Goal: Task Accomplishment & Management: Manage account settings

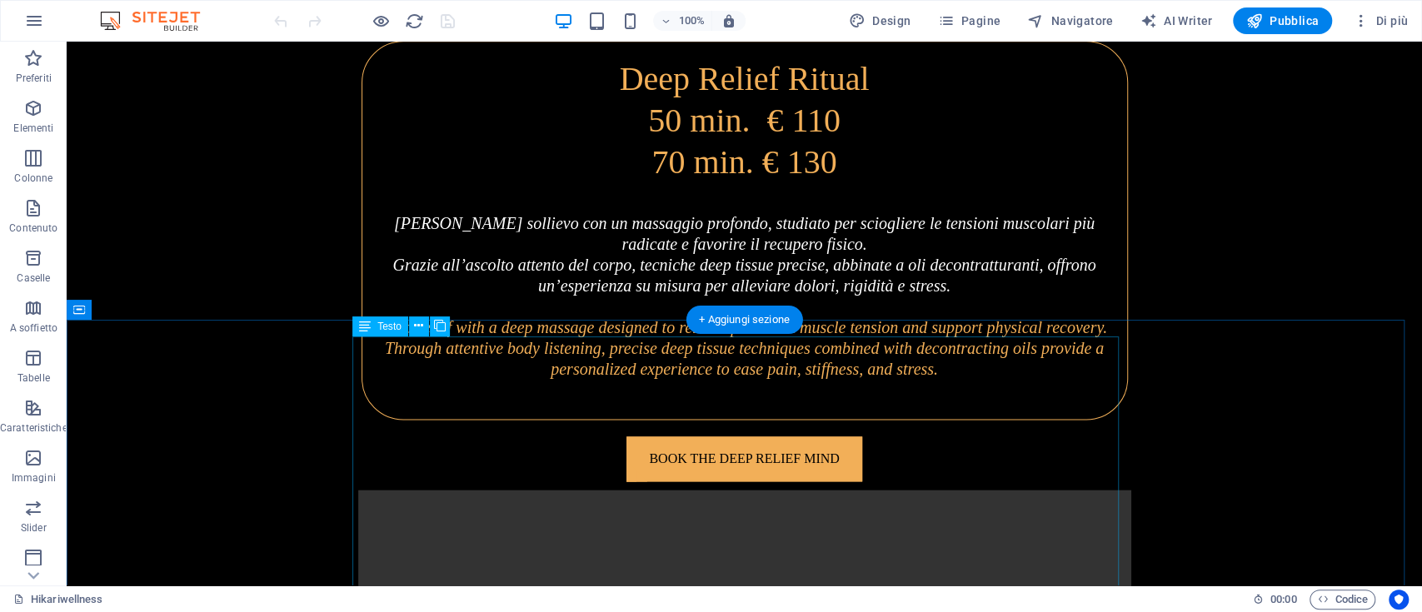
scroll to position [5602, 0]
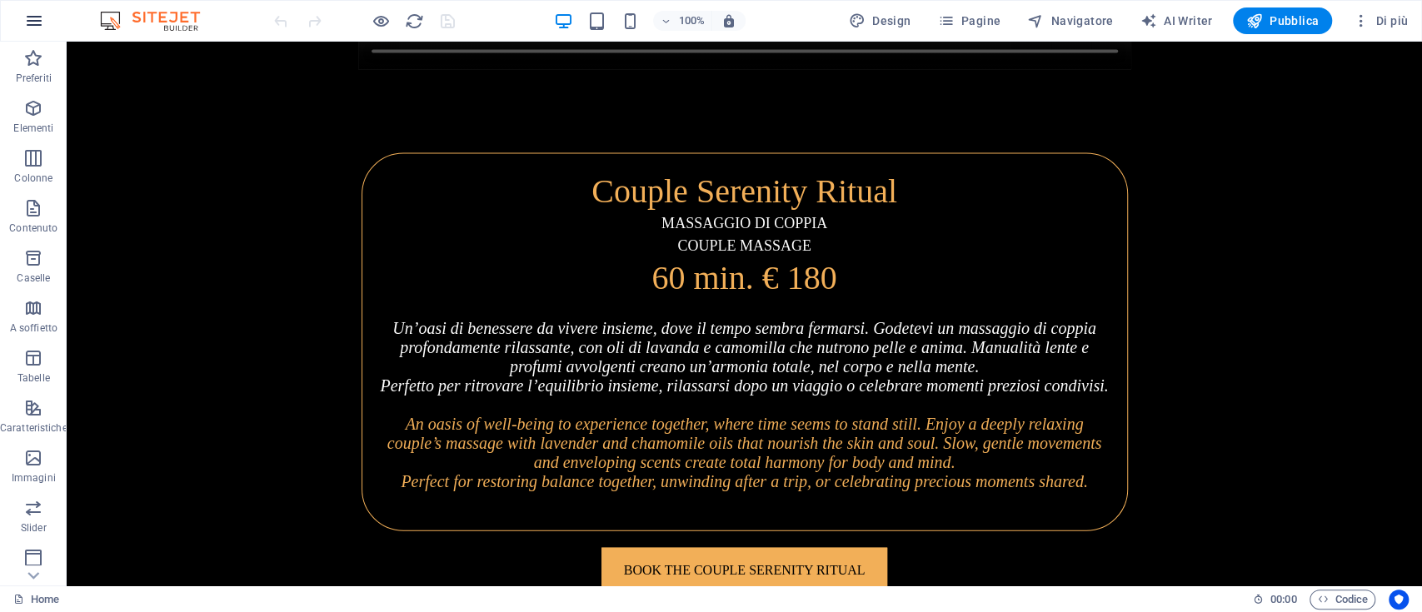
click at [29, 20] on icon "button" at bounding box center [34, 21] width 20 height 20
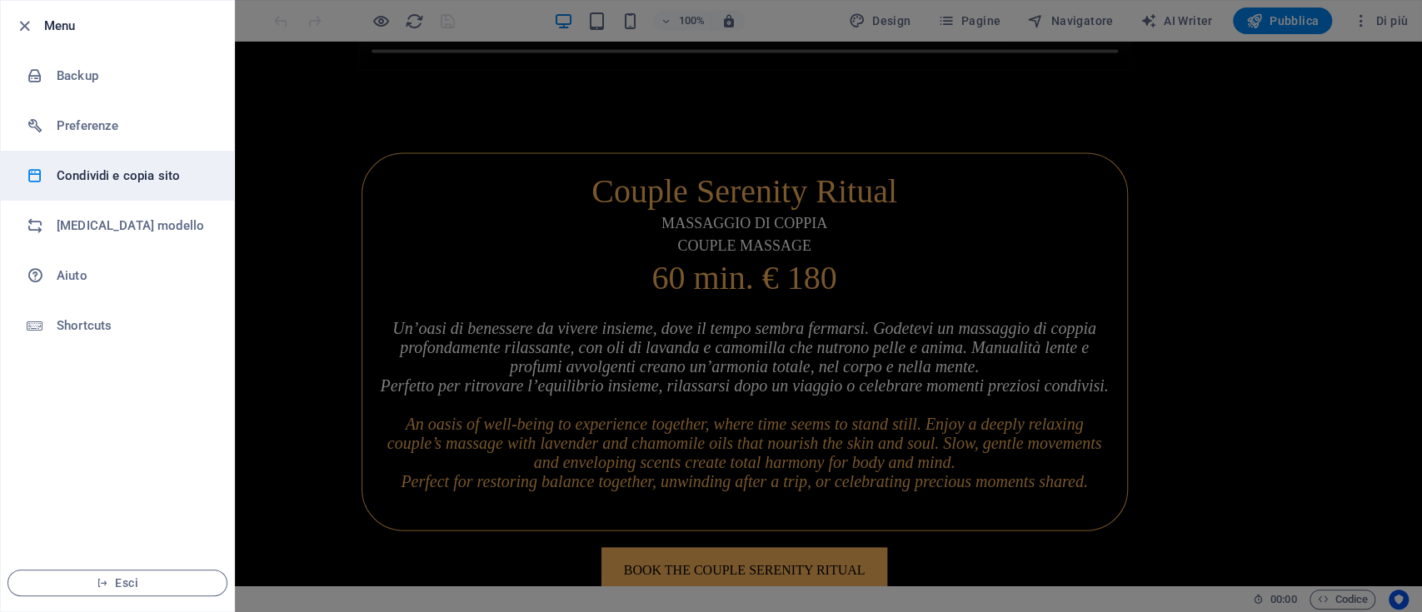
click at [170, 166] on h6 "Condividi e copia sito" at bounding box center [134, 176] width 154 height 20
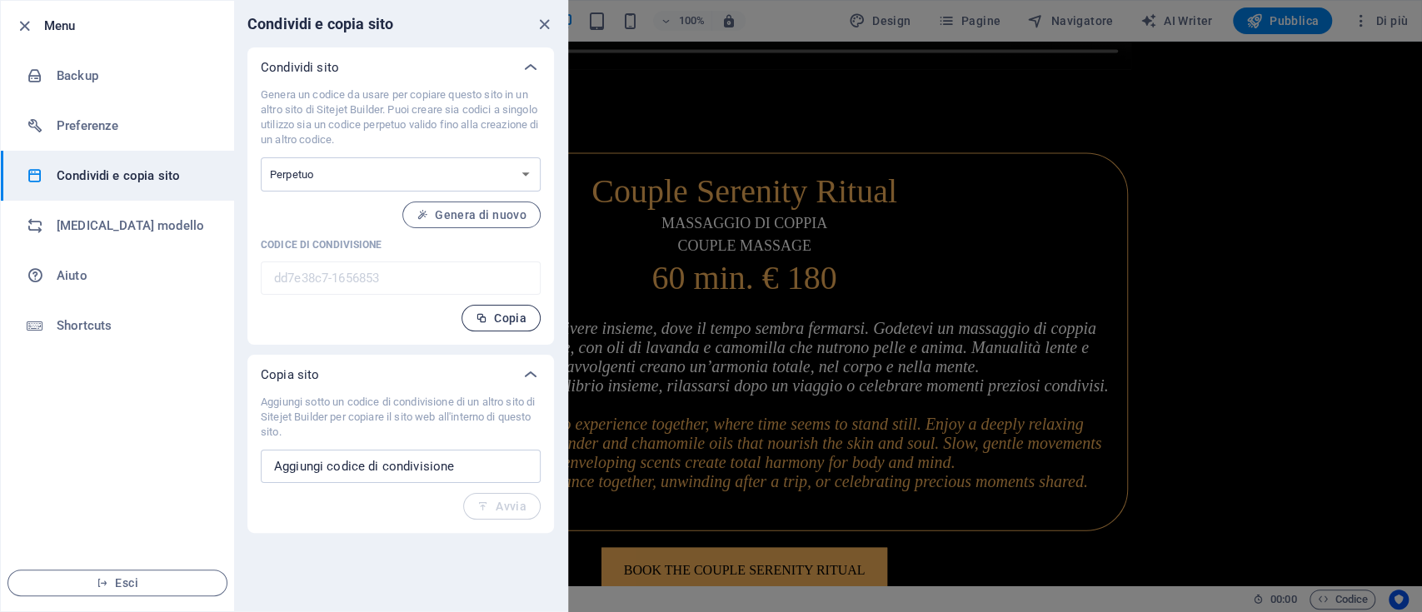
click at [495, 322] on span "Copia" at bounding box center [501, 318] width 51 height 13
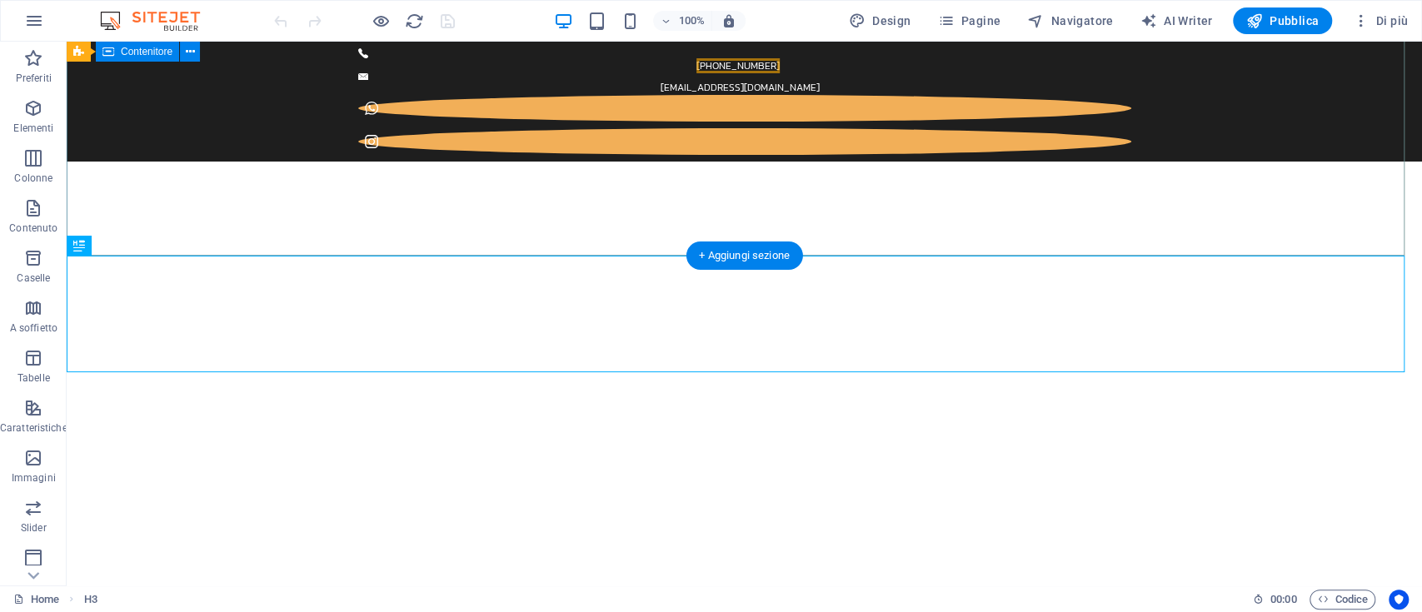
scroll to position [410, 0]
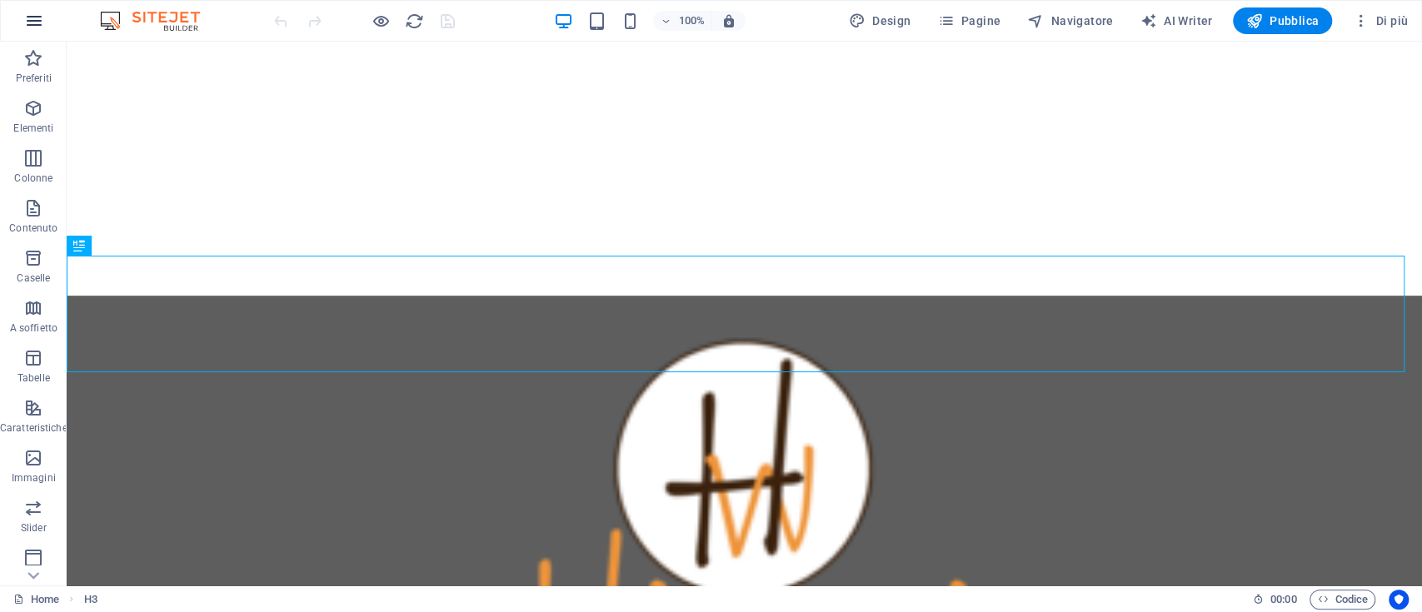
click at [32, 16] on icon "button" at bounding box center [34, 21] width 20 height 20
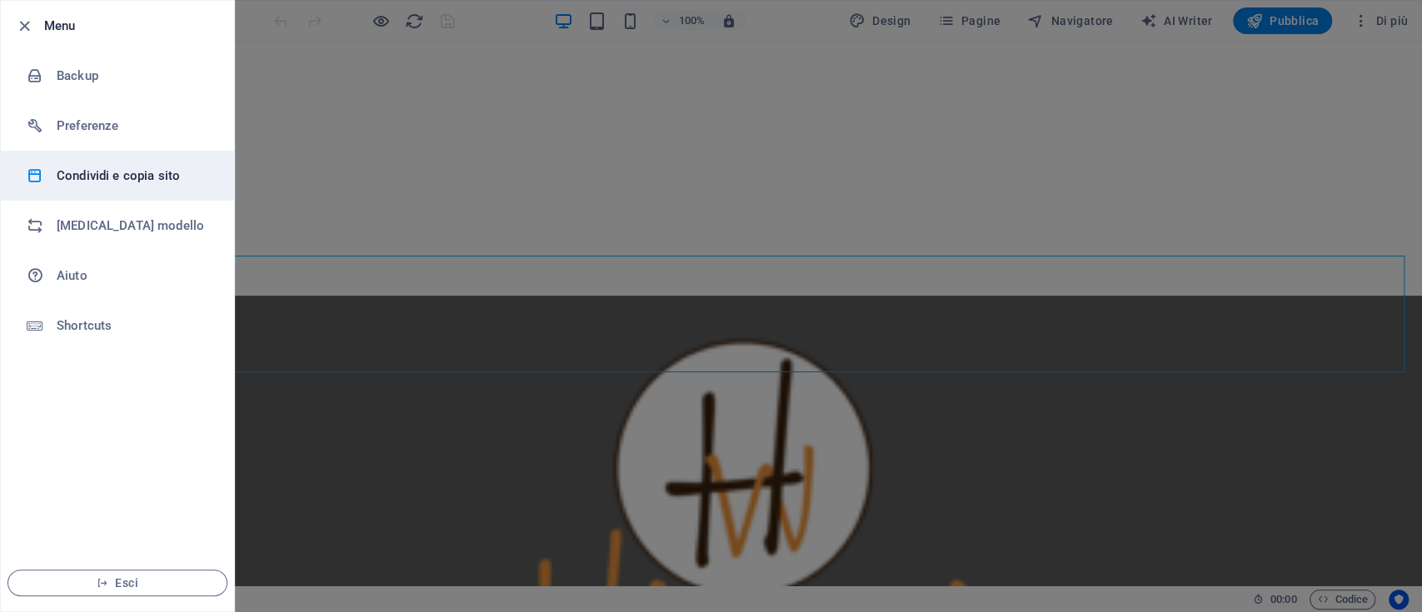
click at [158, 183] on h6 "Condividi e copia sito" at bounding box center [134, 176] width 154 height 20
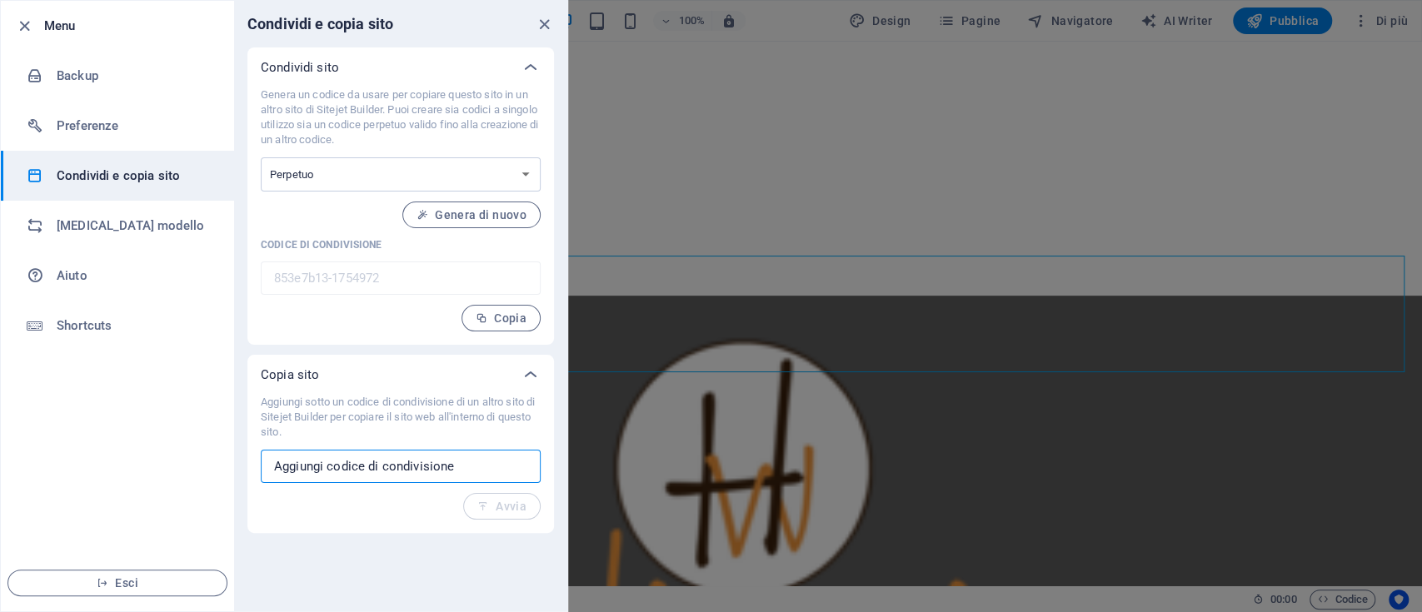
drag, startPoint x: 433, startPoint y: 467, endPoint x: 195, endPoint y: 480, distance: 238.5
click at [195, 480] on div "Menu Backup Preferenze Condividi e copia sito Cambia modello Aiuto Shortcuts Es…" at bounding box center [284, 306] width 568 height 612
paste input "dd7e38c7-1656853"
type input "dd7e38c7-1656853"
click at [520, 510] on span "Avvia" at bounding box center [501, 506] width 49 height 13
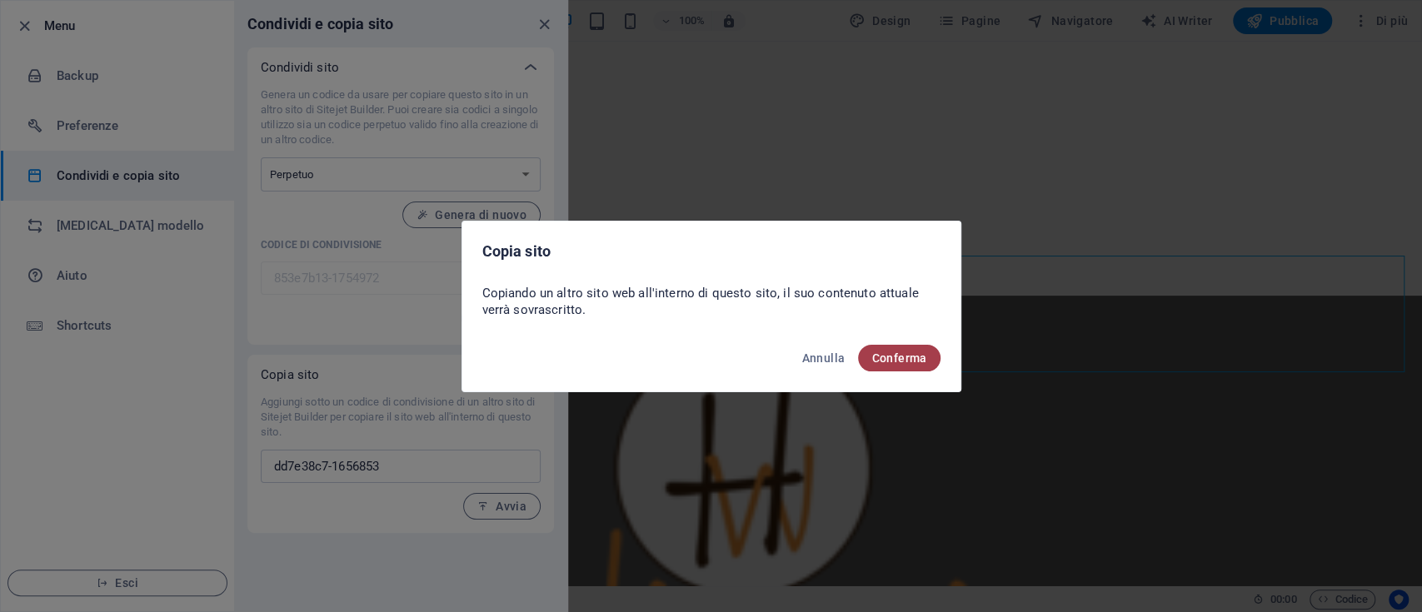
click at [890, 364] on button "Conferma" at bounding box center [899, 358] width 82 height 27
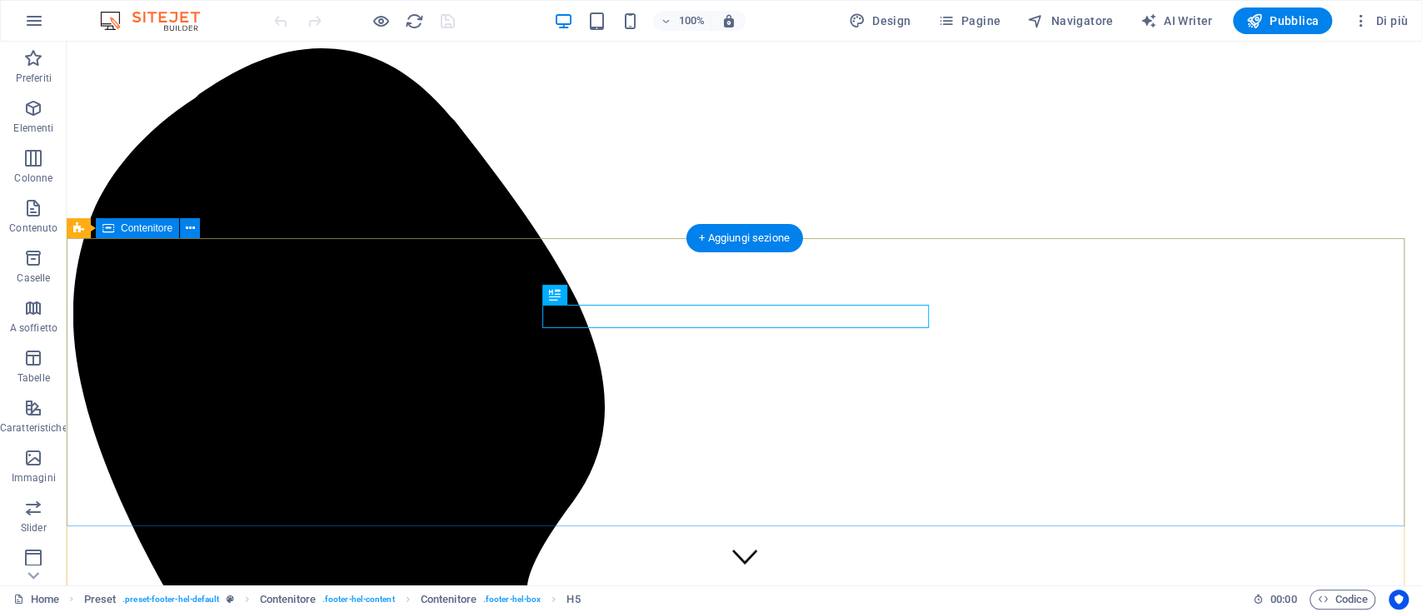
scroll to position [7465, 0]
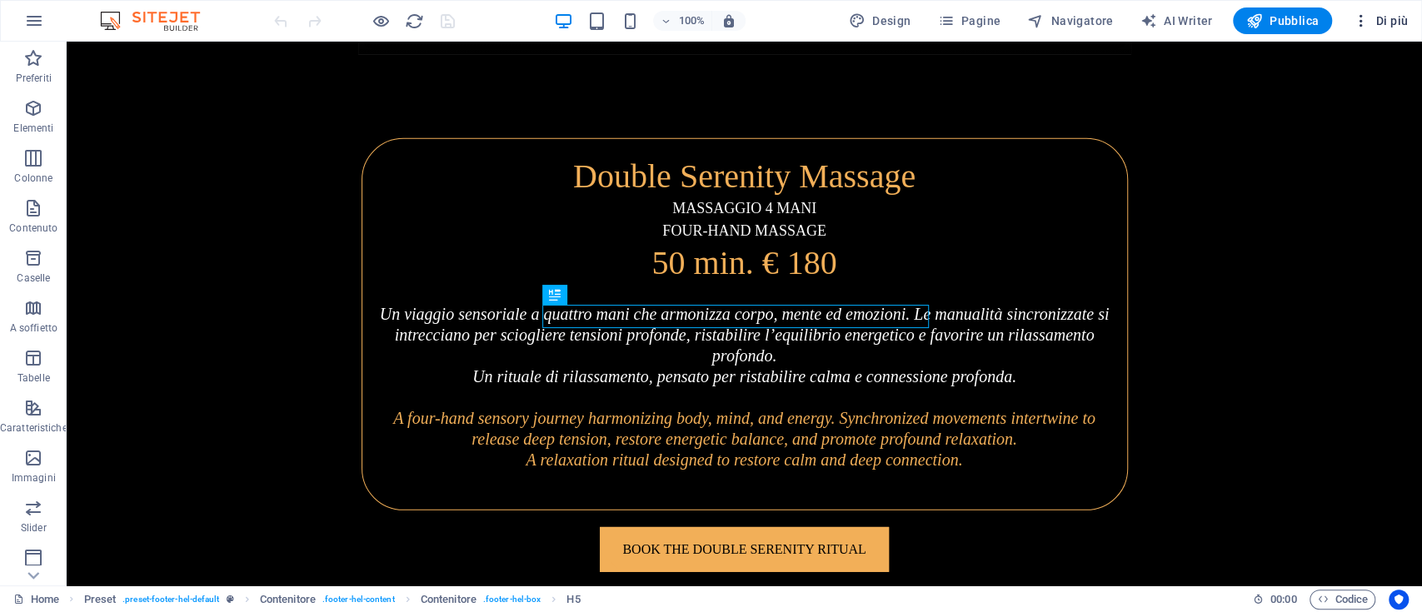
click at [1393, 19] on span "Di più" at bounding box center [1380, 20] width 56 height 17
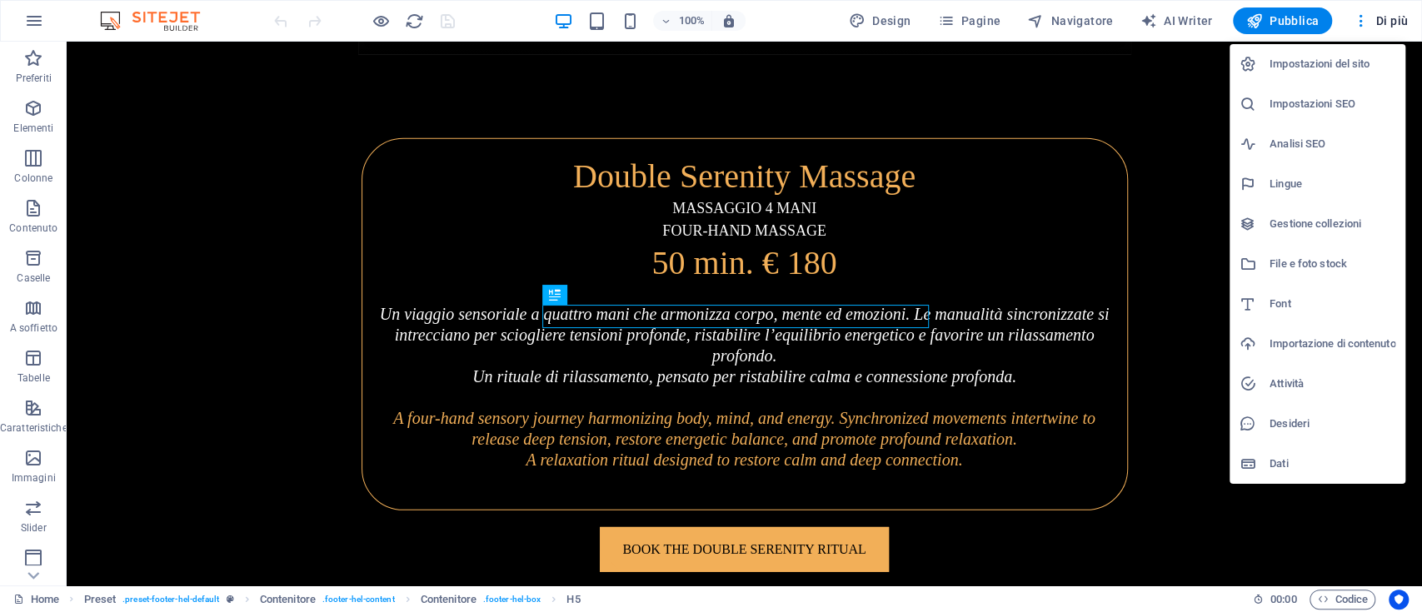
click at [1353, 100] on h6 "Impostazioni SEO" at bounding box center [1332, 104] width 126 height 20
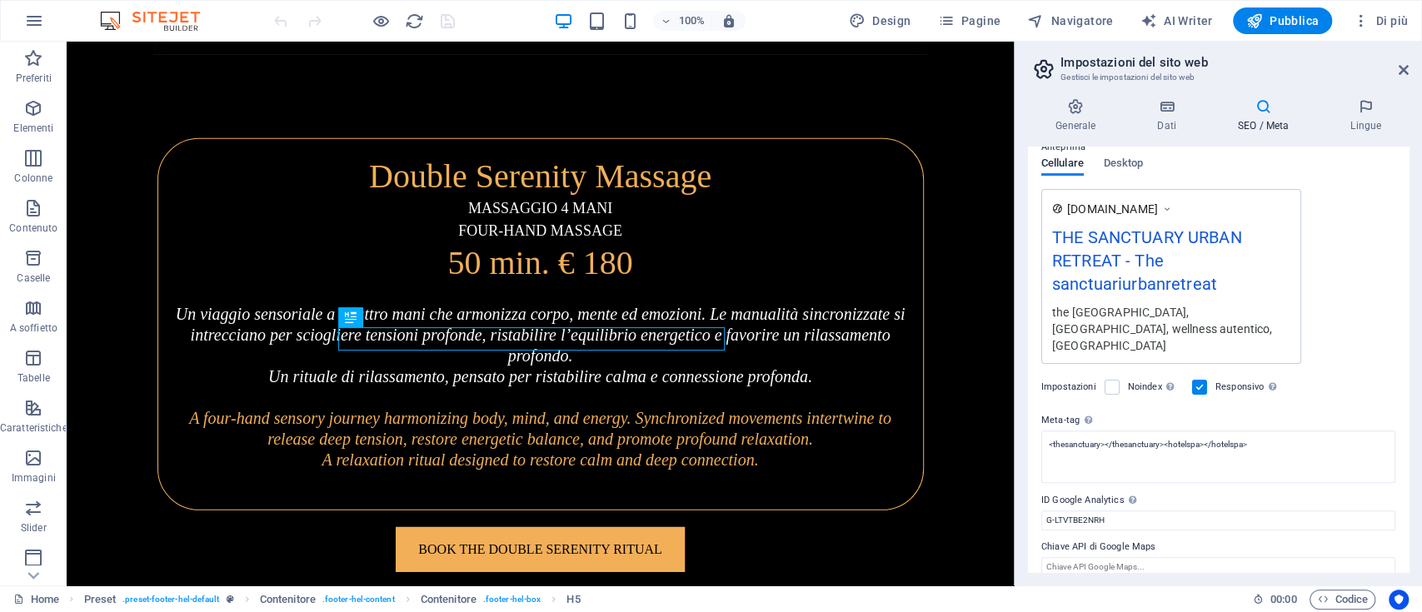
scroll to position [0, 0]
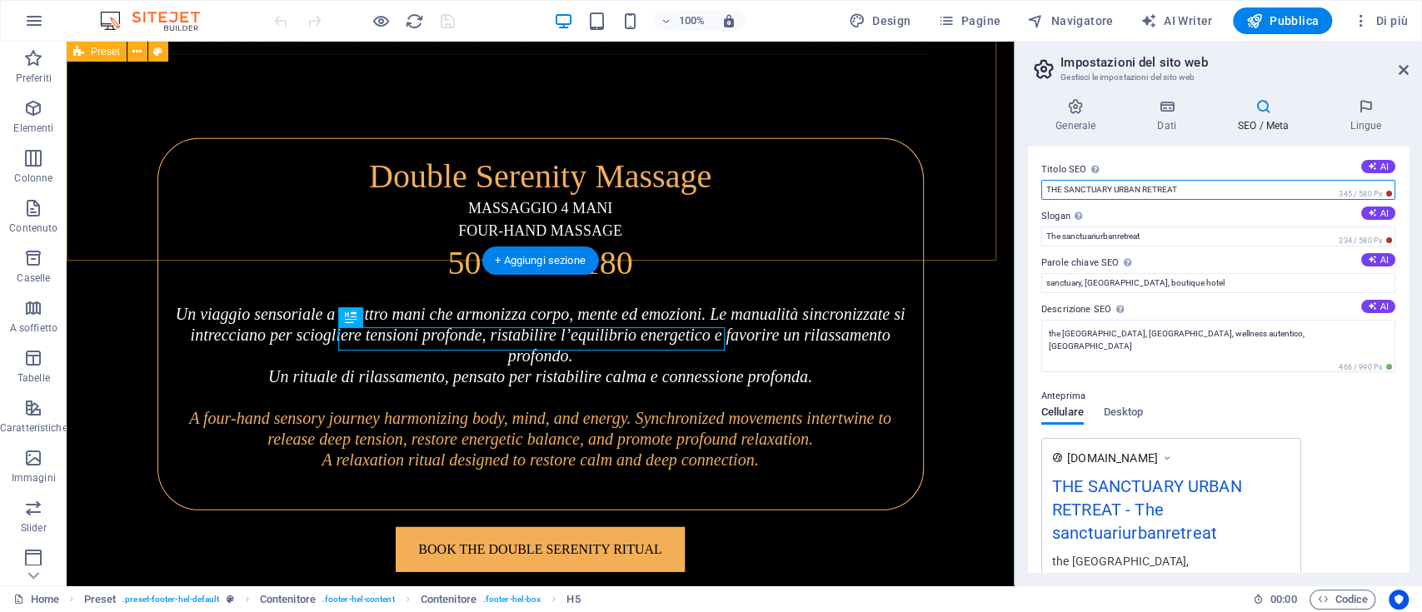
drag, startPoint x: 1294, startPoint y: 232, endPoint x: 936, endPoint y: 201, distance: 359.5
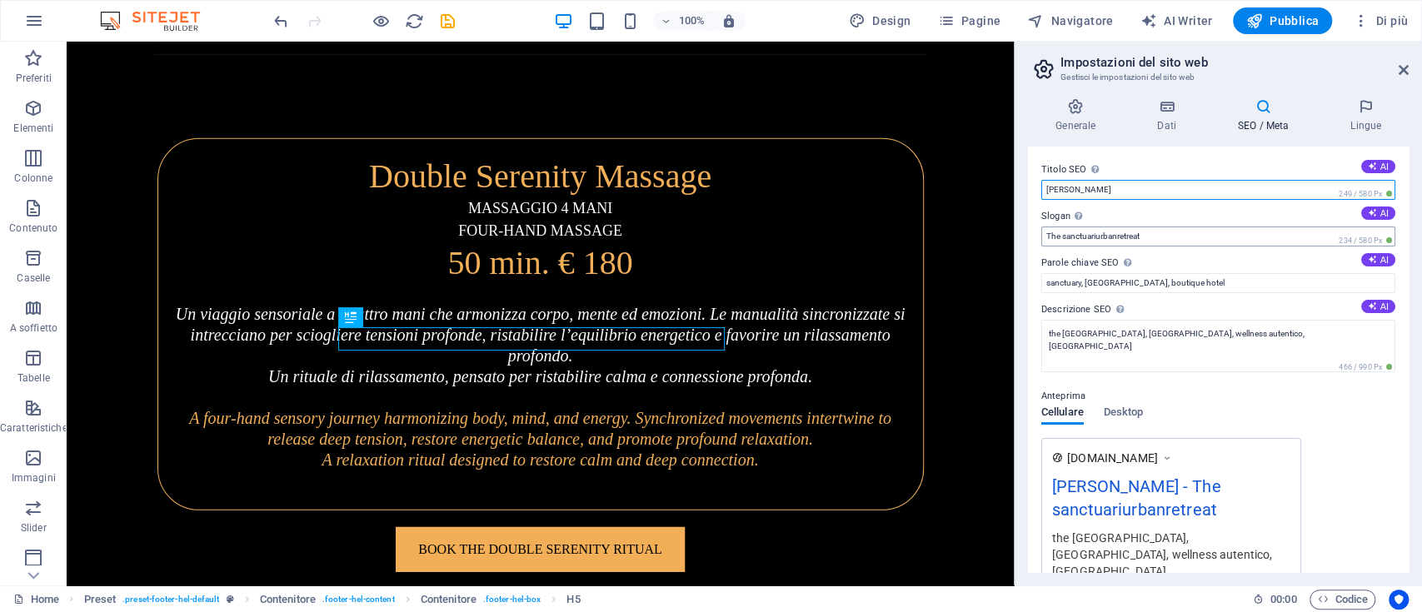
type input "[PERSON_NAME]"
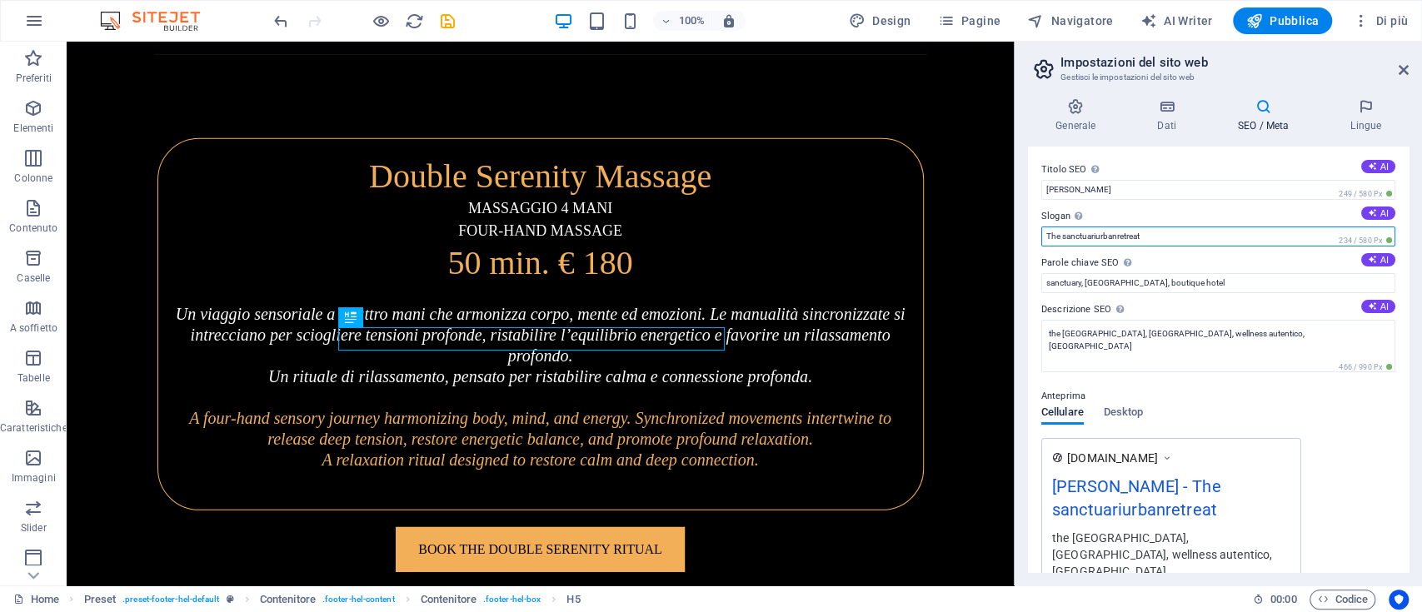
drag, startPoint x: 1156, startPoint y: 234, endPoint x: 1035, endPoint y: 247, distance: 122.3
click at [1035, 247] on div "Titolo SEO Il titolo del tuo sito web. Scegli qualcosa che lo faccia risaltare …" at bounding box center [1218, 360] width 381 height 426
type input "[PERSON_NAME]"
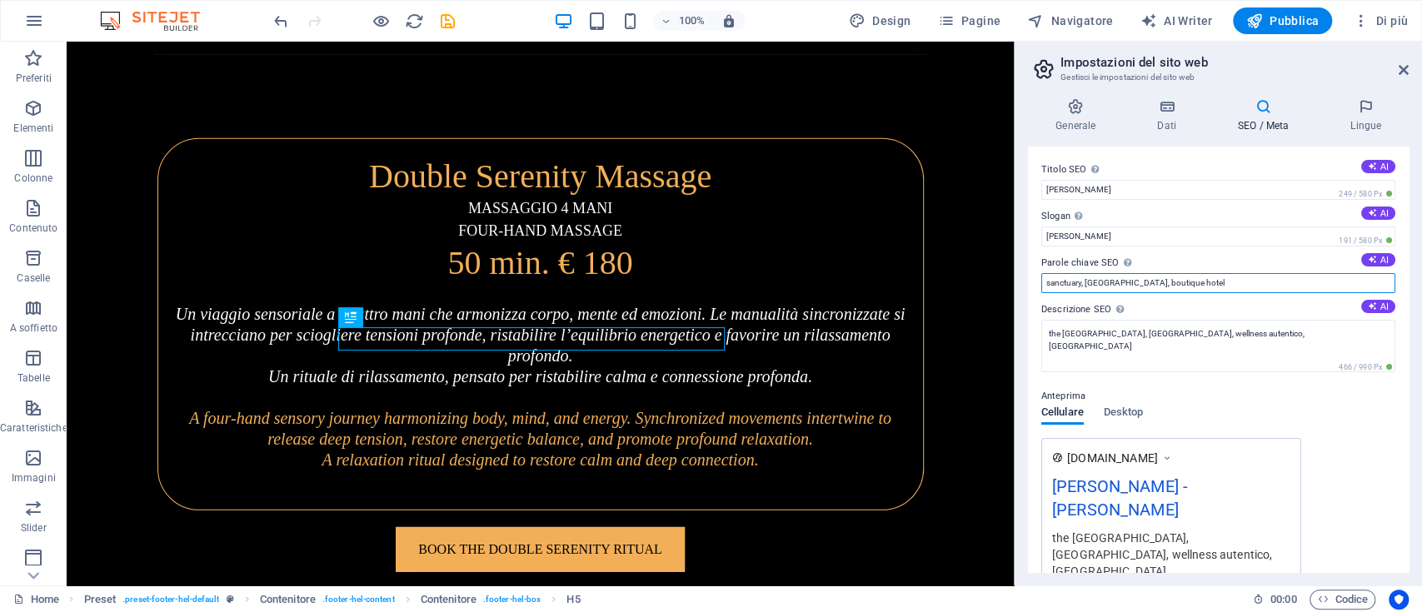
drag, startPoint x: 1080, startPoint y: 283, endPoint x: 1033, endPoint y: 288, distance: 47.7
click at [1033, 288] on div "Titolo SEO Il titolo del tuo sito web. Scegli qualcosa che lo faccia risaltare …" at bounding box center [1218, 360] width 381 height 426
type input "[PERSON_NAME], [GEOGRAPHIC_DATA], boutique hotel"
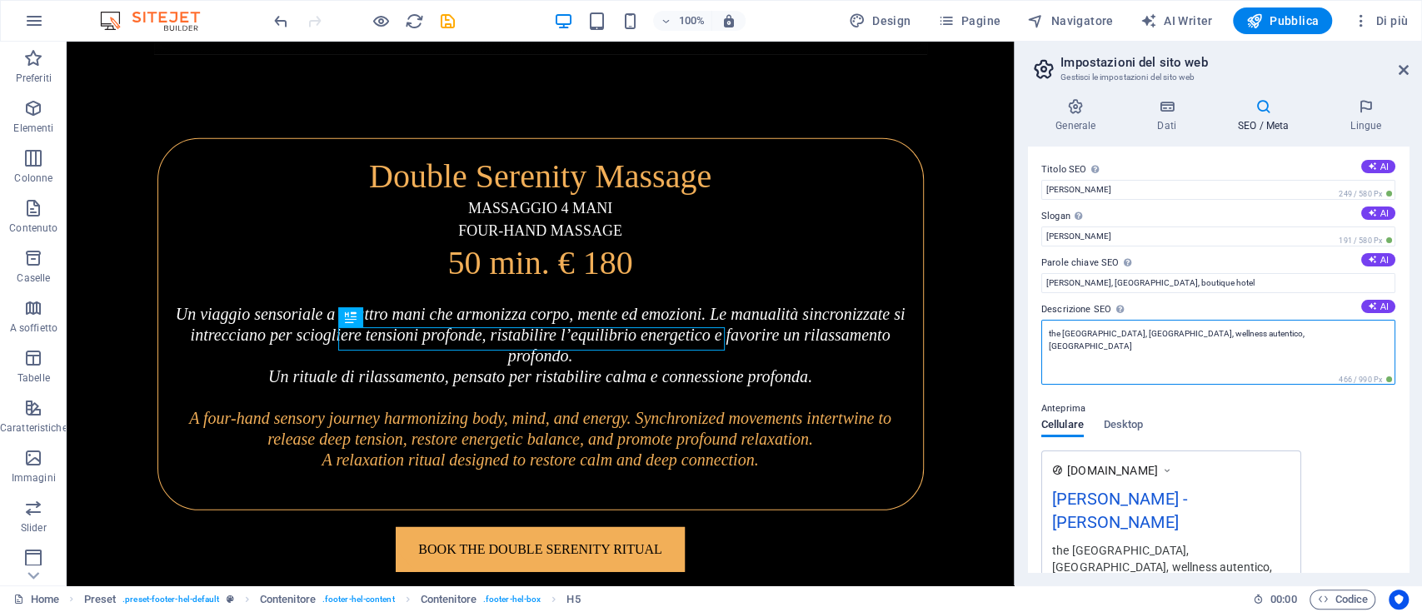
drag, startPoint x: 1133, startPoint y: 376, endPoint x: 1012, endPoint y: 336, distance: 127.5
drag, startPoint x: 1245, startPoint y: 332, endPoint x: 1027, endPoint y: 333, distance: 218.2
click at [1028, 333] on div "Titolo SEO Il titolo del tuo sito web. Scegli qualcosa che lo faccia risaltare …" at bounding box center [1218, 360] width 381 height 426
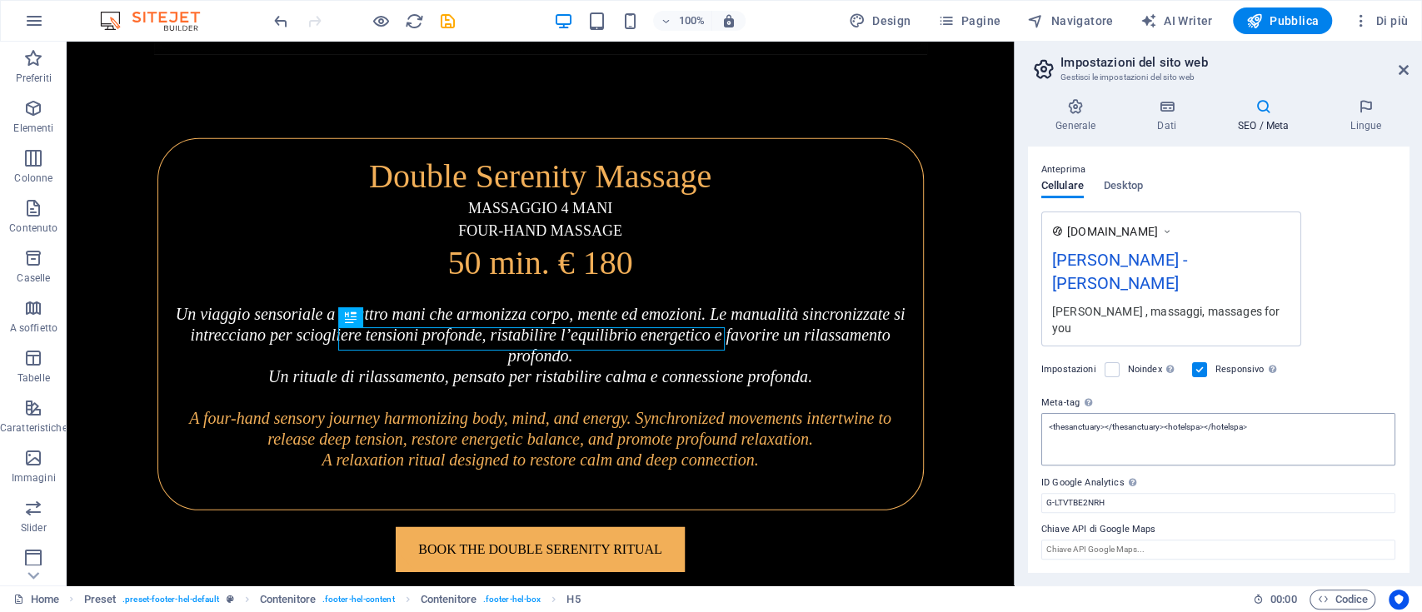
type textarea "[PERSON_NAME] , massaggi, massages for you"
drag, startPoint x: 1298, startPoint y: 464, endPoint x: 1012, endPoint y: 431, distance: 287.5
click at [1141, 440] on textarea "<thesanctuary></thesanctuary><hotelspa></hotelspa>" at bounding box center [1218, 445] width 354 height 65
drag, startPoint x: 1339, startPoint y: 468, endPoint x: 995, endPoint y: 440, distance: 346.0
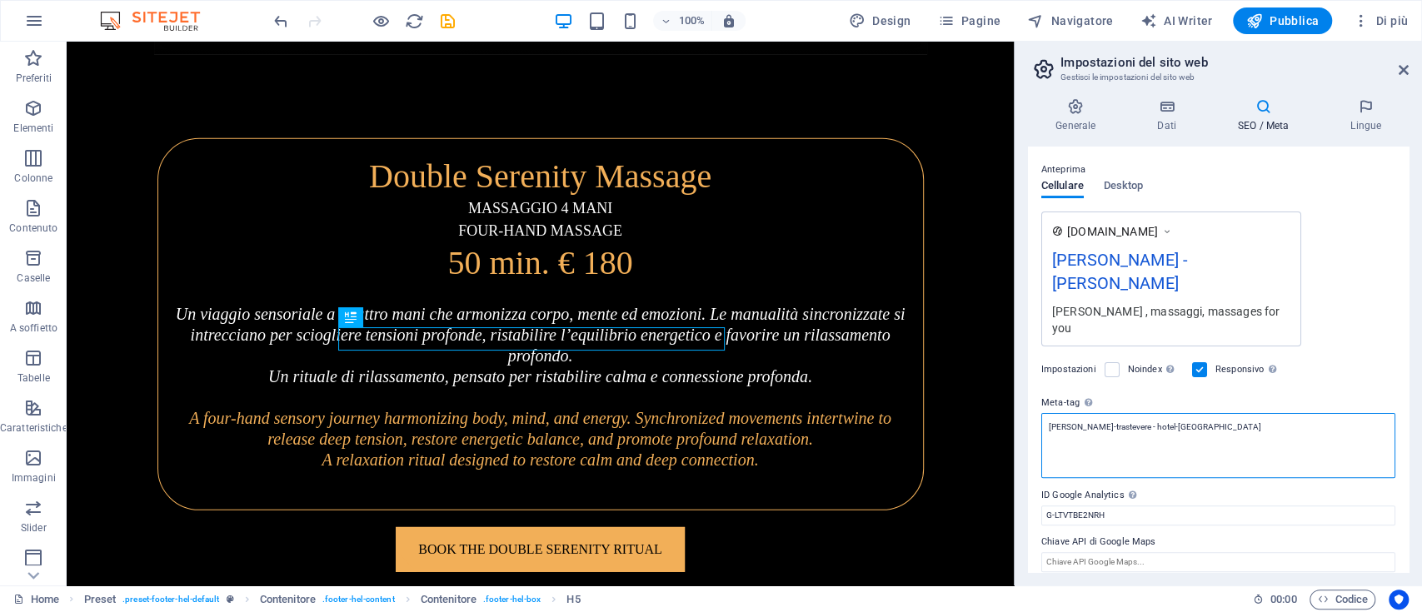
type textarea "[PERSON_NAME]-trastevere - hotel-[GEOGRAPHIC_DATA]"
click at [1334, 352] on body "[DOMAIN_NAME] Home Preferiti Elementi Colonne Contenuto Caselle A soffietto Tab…" at bounding box center [711, 306] width 1422 height 612
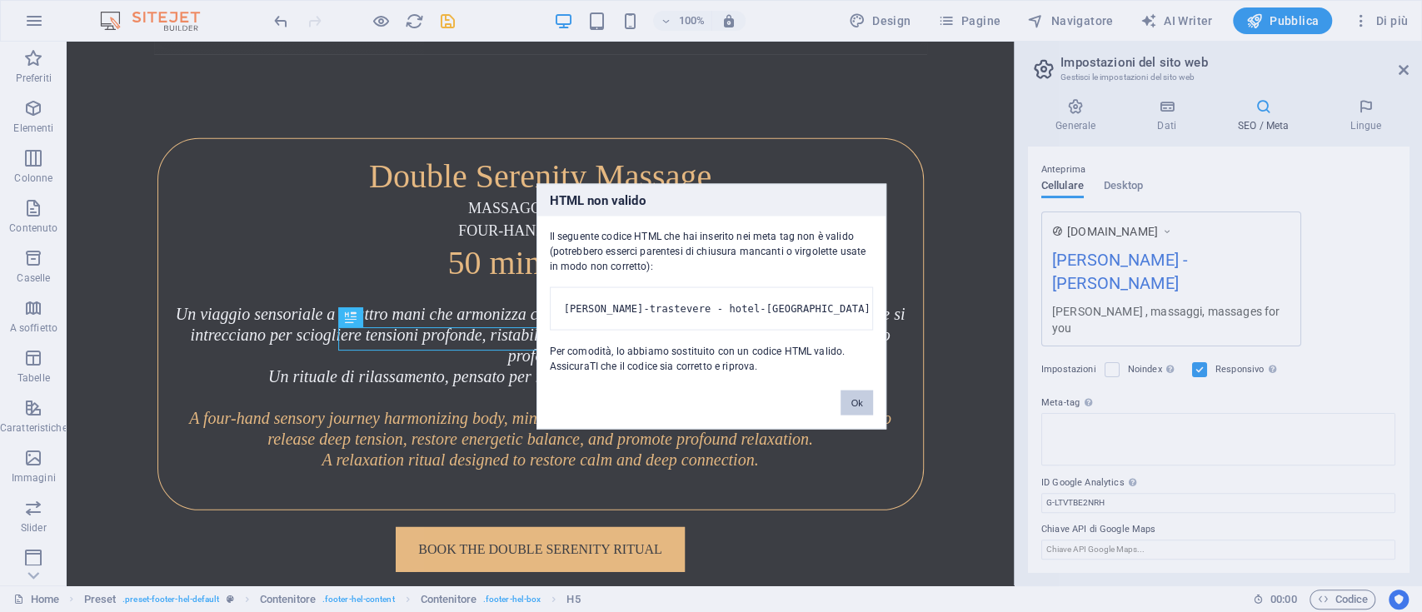
click at [855, 415] on button "Ok" at bounding box center [856, 402] width 32 height 25
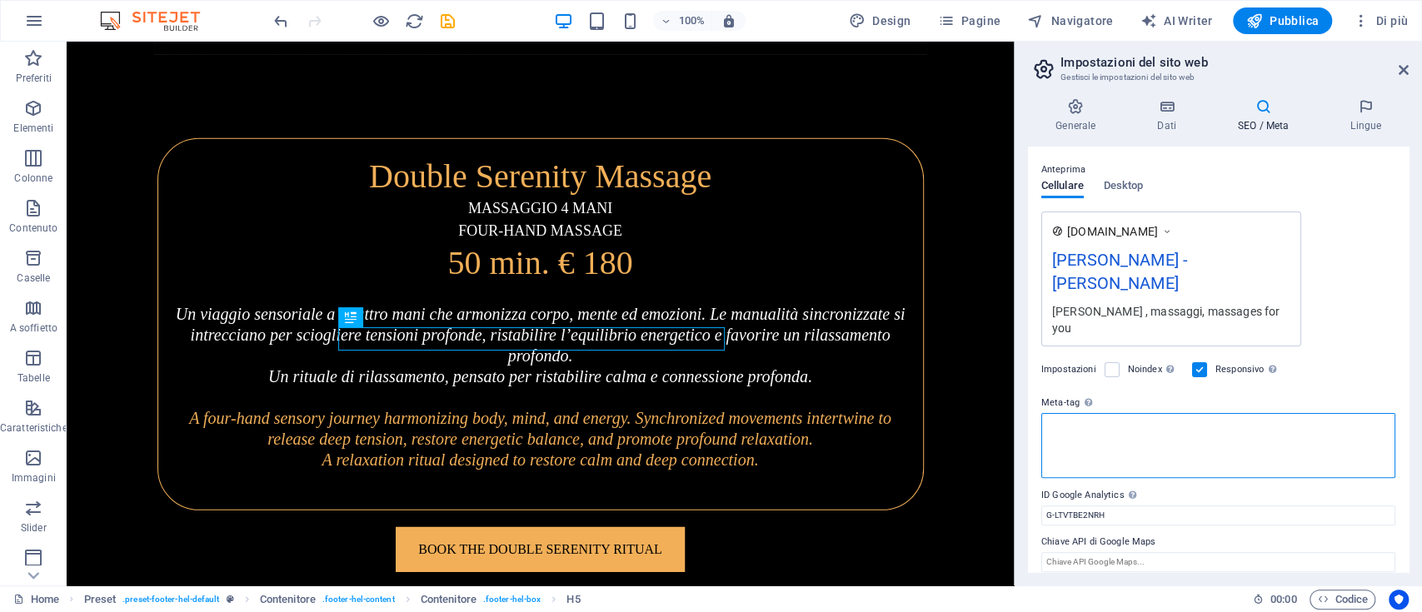
click at [1179, 442] on textarea "Meta-tag Inserisci il codice HTML che verrà inserito ai tag del tuo sito. N.B.:…" at bounding box center [1218, 445] width 354 height 65
click at [1149, 426] on textarea "Meta-tag Inserisci il codice HTML che verrà inserito ai tag del tuo sito. N.B.:…" at bounding box center [1218, 445] width 354 height 65
click at [1145, 426] on textarea "Meta-tag Inserisci il codice HTML che verrà inserito ai tag del tuo sito. N.B.:…" at bounding box center [1218, 445] width 354 height 65
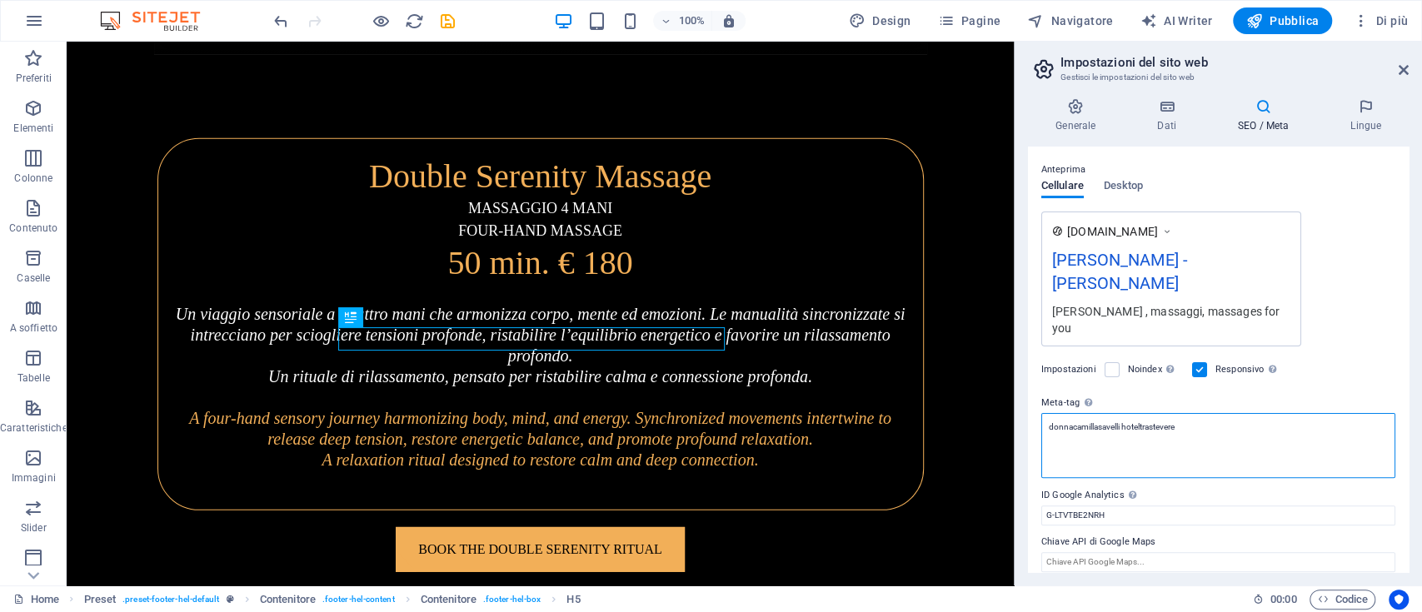
type textarea "donnacamillasavelli hoteltrastevere"
click at [1333, 387] on body "[DOMAIN_NAME] Home Preferiti Elementi Colonne Contenuto Caselle A soffietto Tab…" at bounding box center [711, 306] width 1422 height 612
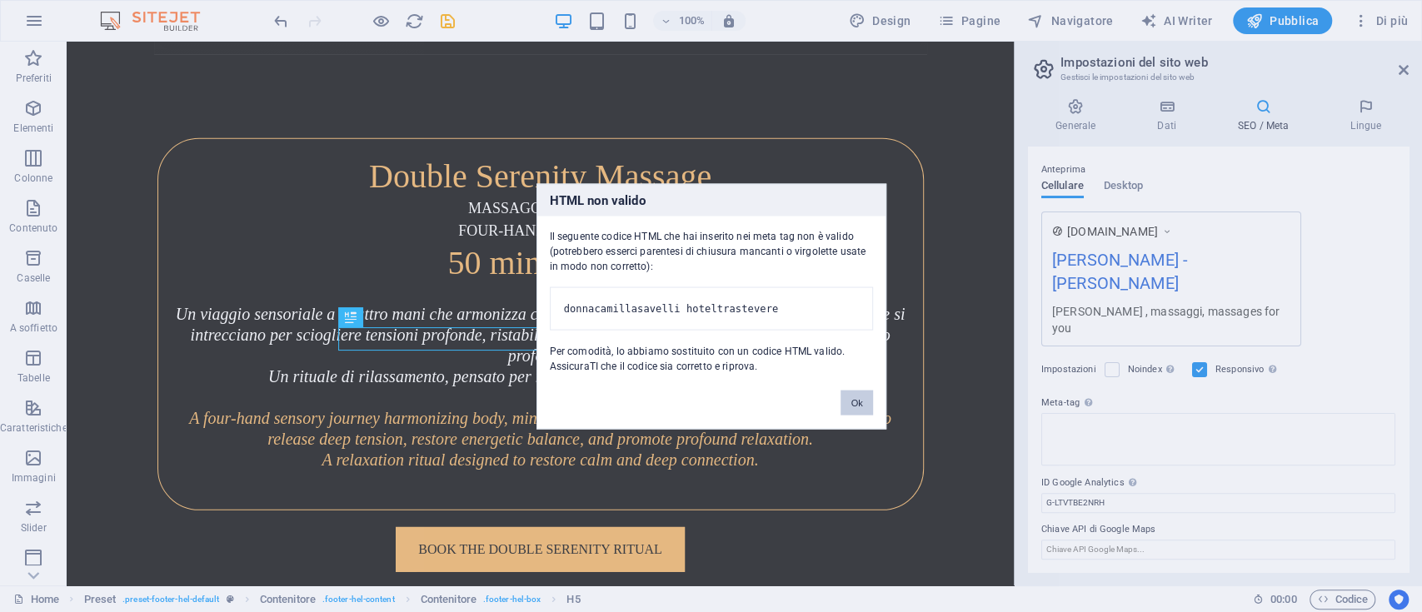
click at [846, 415] on button "Ok" at bounding box center [856, 402] width 32 height 25
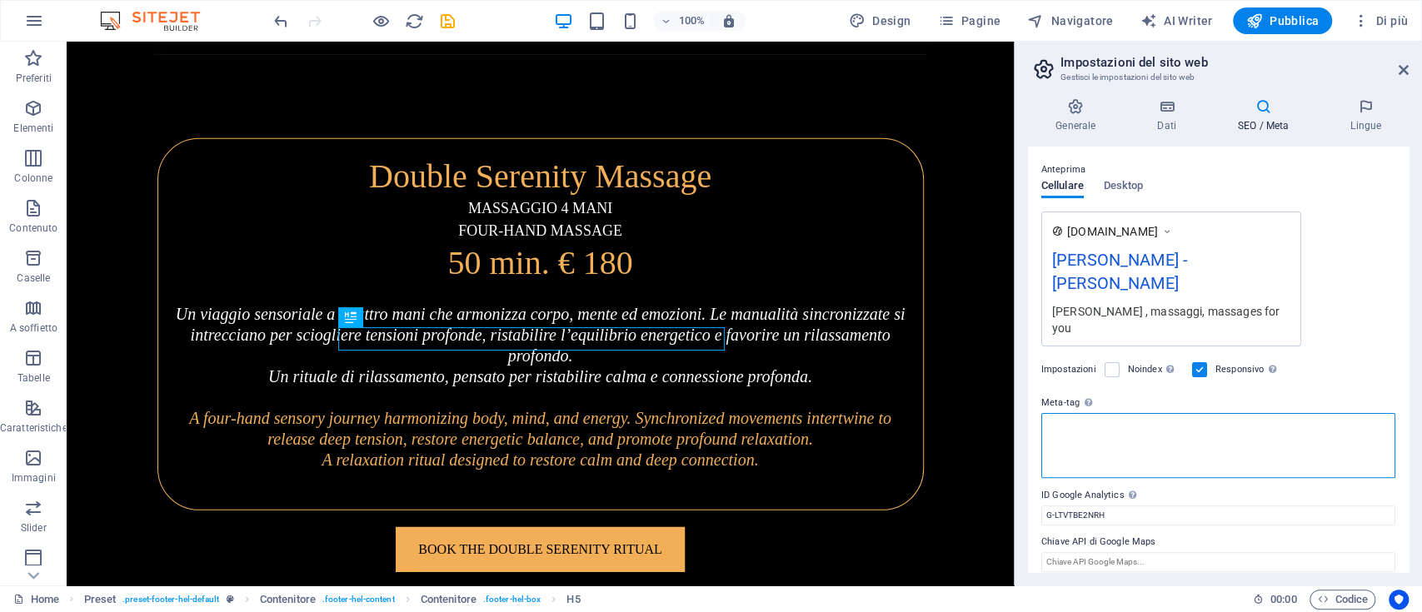
click at [1164, 426] on textarea "Meta-tag Inserisci il codice HTML che verrà inserito ai tag del tuo sito. N.B.:…" at bounding box center [1218, 445] width 354 height 65
drag, startPoint x: 1159, startPoint y: 461, endPoint x: 1040, endPoint y: 400, distance: 134.9
click at [1041, 400] on div "Meta-tag Inserisci il codice HTML che verrà inserito ai tag del tuo sito. N.B.:…" at bounding box center [1218, 436] width 354 height 86
click at [1243, 426] on textarea "Meta-tag Inserisci il codice HTML che verrà inserito ai tag del tuo sito. N.B.:…" at bounding box center [1218, 445] width 354 height 65
type textarea ">"
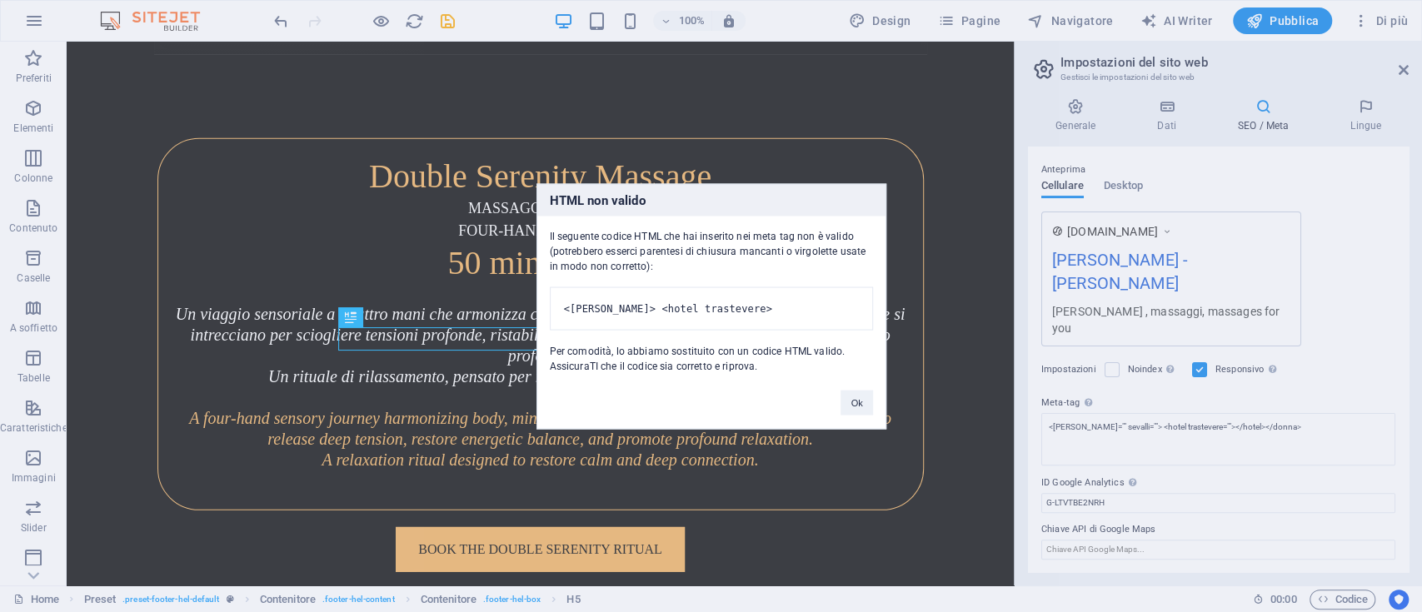
click at [1347, 366] on body "[DOMAIN_NAME] Home Preferiti Elementi Colonne Contenuto Caselle A soffietto Tab…" at bounding box center [711, 306] width 1422 height 612
click at [859, 415] on button "Ok" at bounding box center [856, 402] width 32 height 25
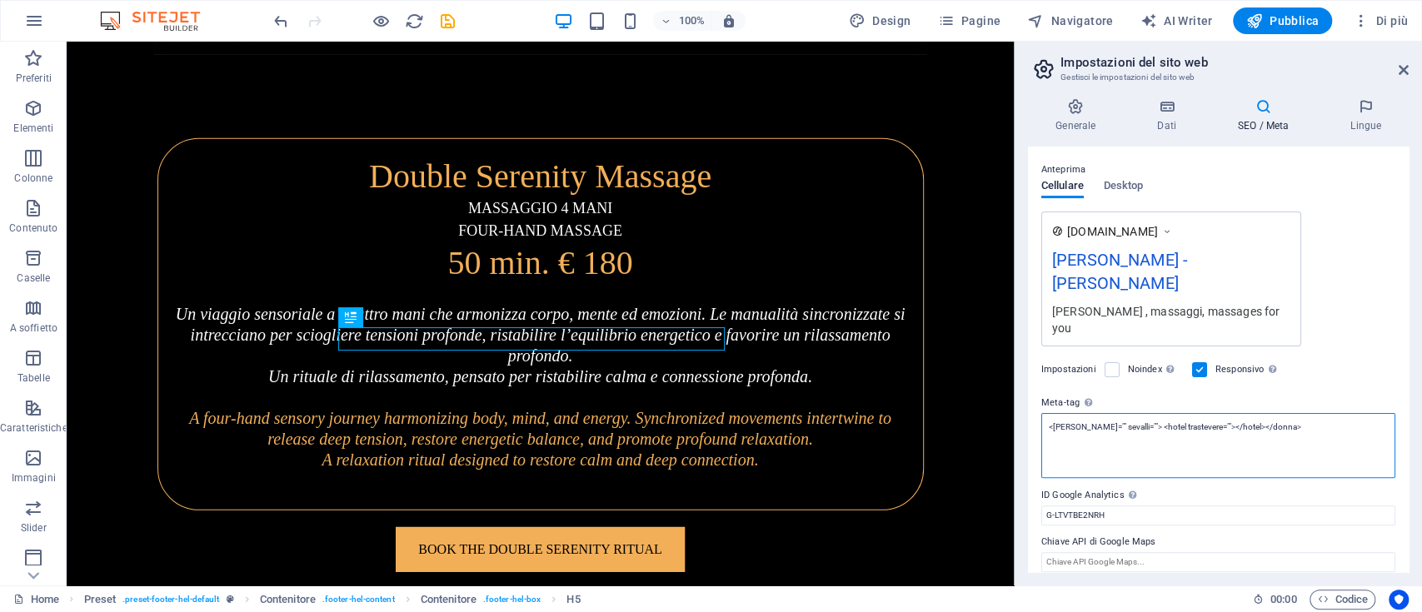
click at [1339, 441] on textarea "<[PERSON_NAME]="" sevalli=""> <hotel trastevere=""></hotel></donna>" at bounding box center [1218, 445] width 354 height 65
click at [1121, 423] on textarea "<[PERSON_NAME]="" sevalli=""> <hotel trastevere=""></hotel></donna>" at bounding box center [1218, 445] width 354 height 65
click at [1126, 426] on textarea "<[PERSON_NAME]="" sevalli=""> <hotel trastevere=""></hotel></donna>" at bounding box center [1218, 445] width 354 height 65
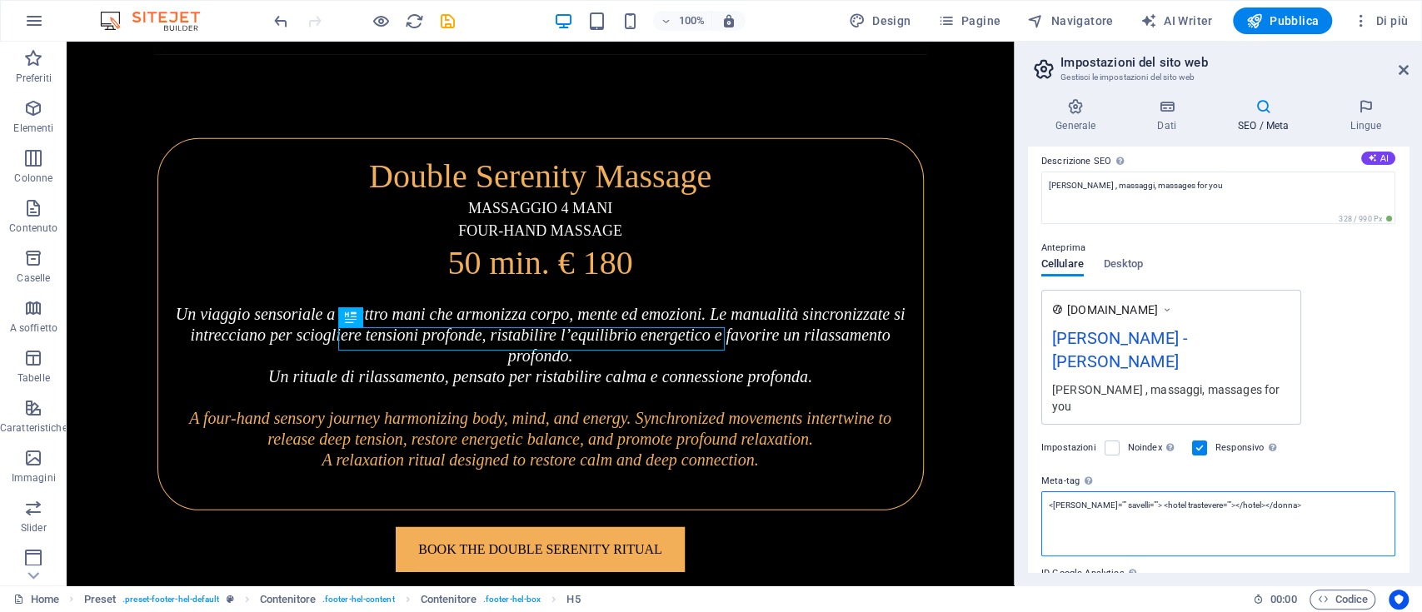
scroll to position [115, 0]
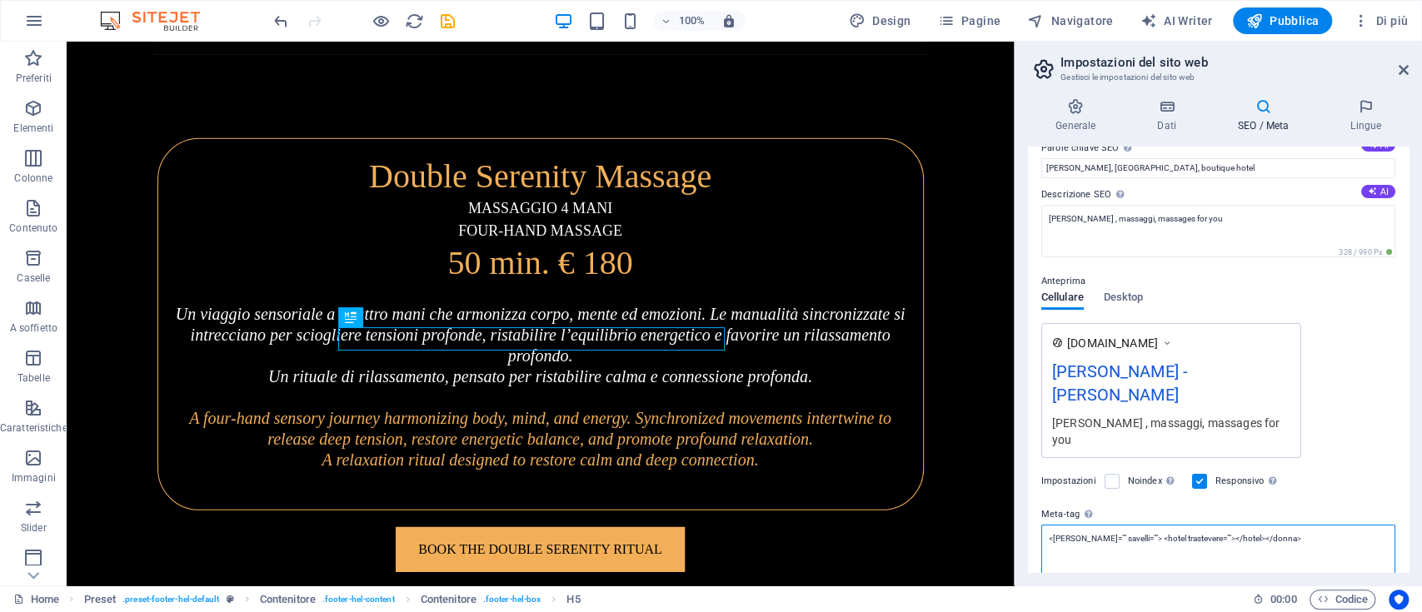
type textarea "<[PERSON_NAME]="" savelli=""> <hotel trastevere=""></hotel></donna>"
click at [1339, 436] on div "[DOMAIN_NAME] [PERSON_NAME] - [PERSON_NAME] [PERSON_NAME] , massaggi, massages …" at bounding box center [1218, 390] width 354 height 135
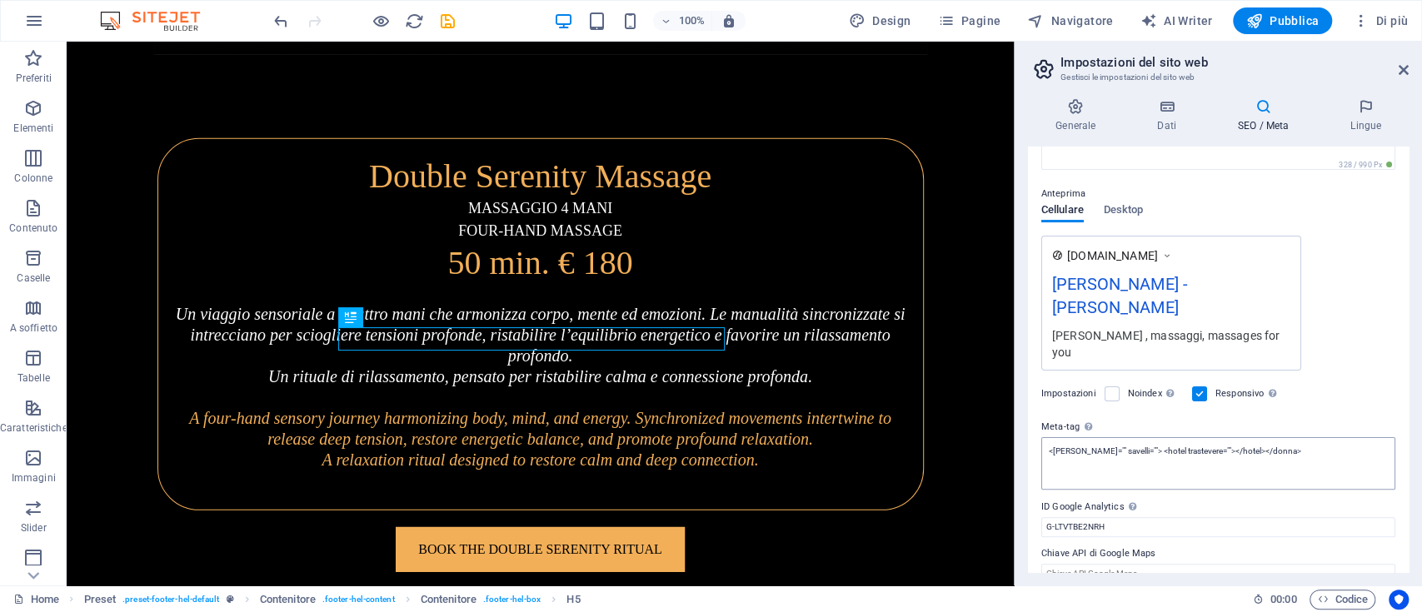
scroll to position [227, 0]
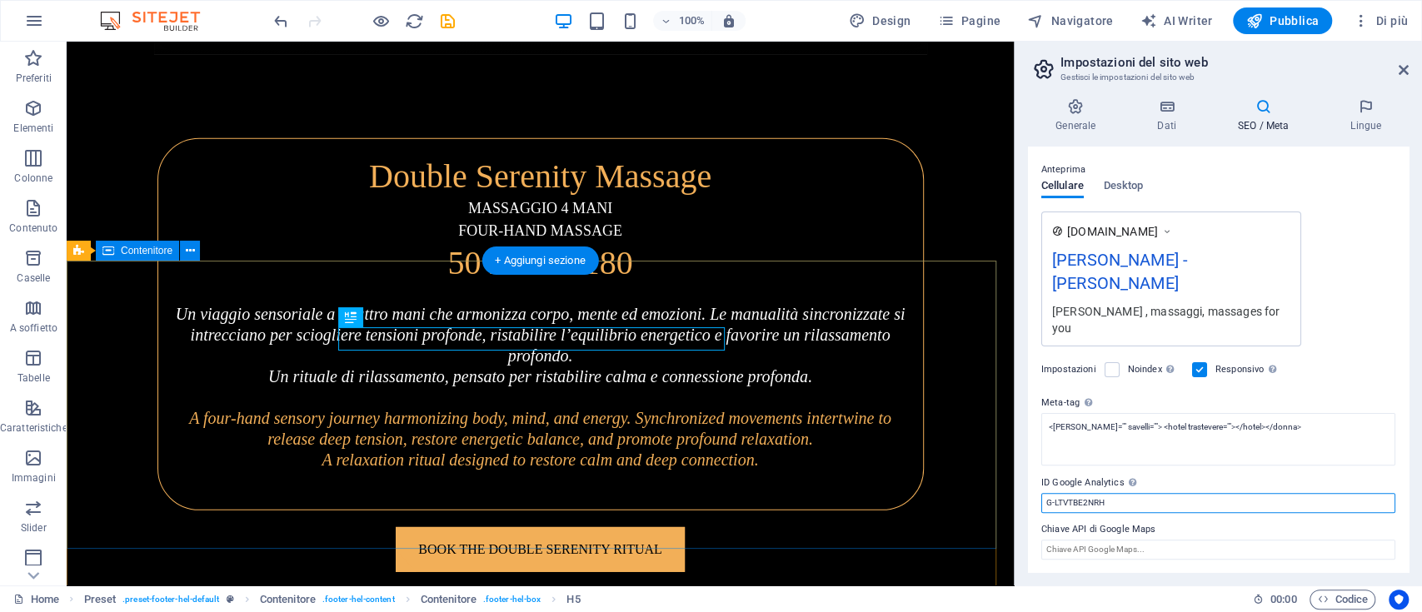
drag, startPoint x: 1105, startPoint y: 551, endPoint x: 977, endPoint y: 521, distance: 131.7
paste input "text"
type input "G-LTVTBE2NRH"
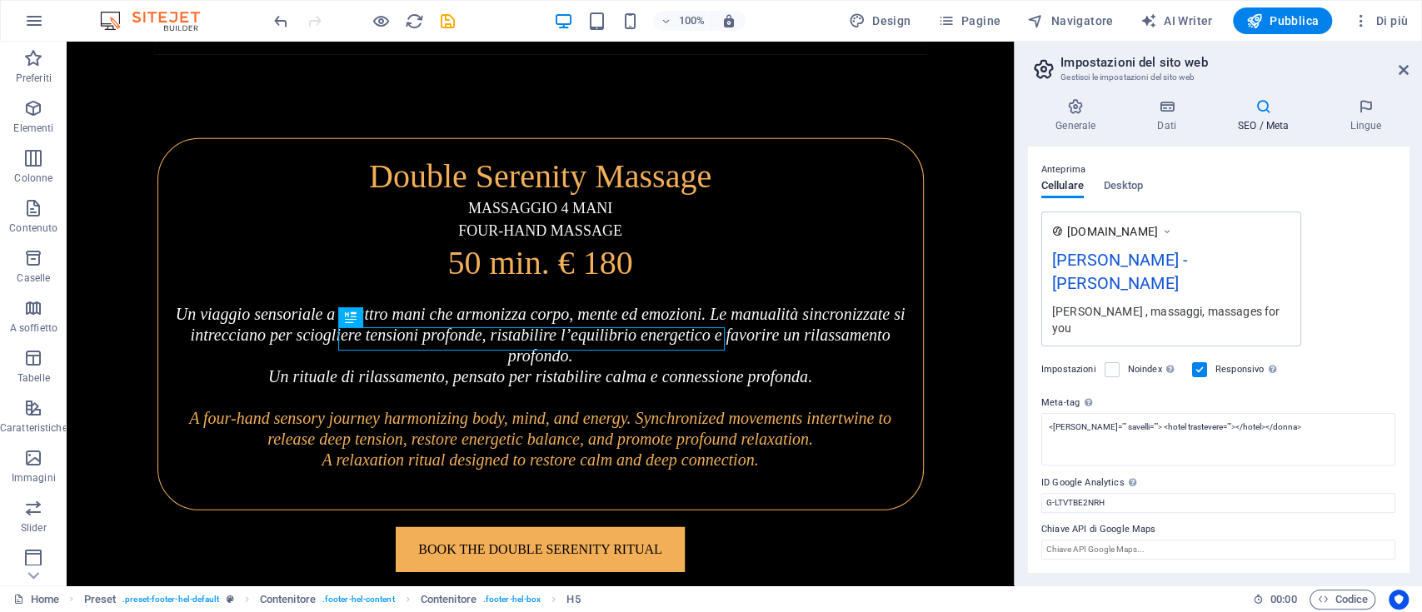
click at [1359, 344] on div "[DOMAIN_NAME] [PERSON_NAME] - [PERSON_NAME] [PERSON_NAME] , massaggi, massages …" at bounding box center [1218, 279] width 354 height 135
click at [1349, 593] on span "Codice" at bounding box center [1342, 600] width 51 height 20
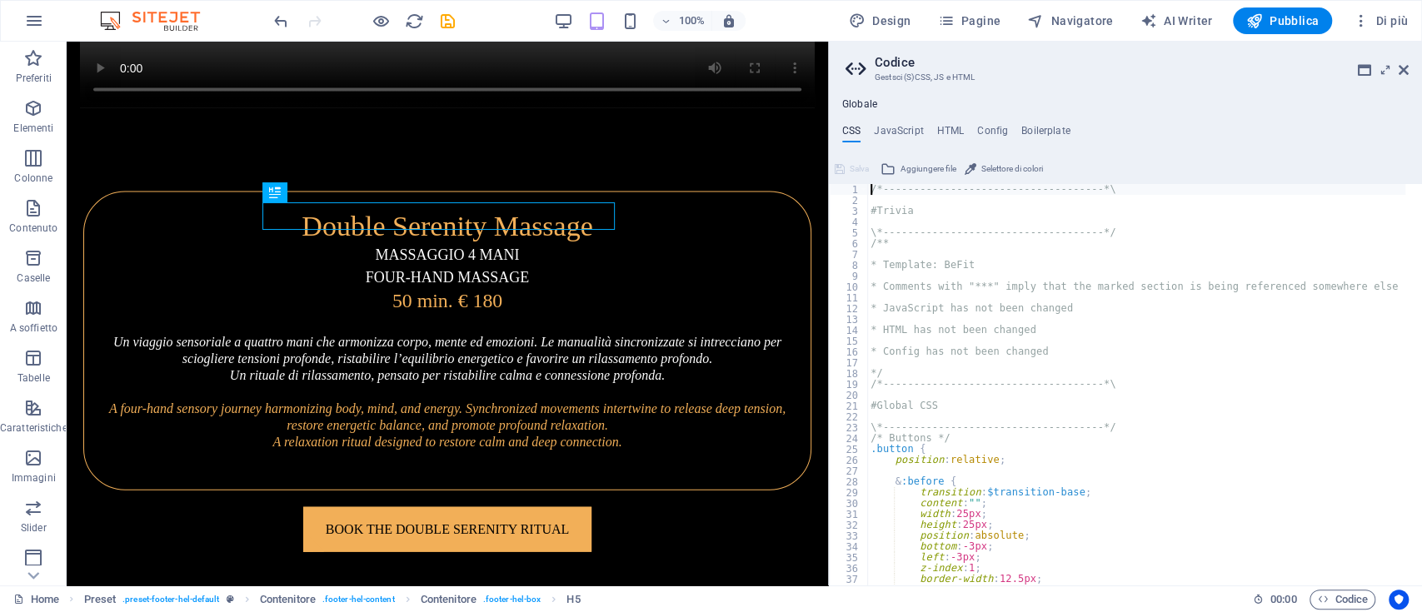
scroll to position [6718, 0]
click at [949, 127] on h4 "HTML" at bounding box center [950, 134] width 27 height 18
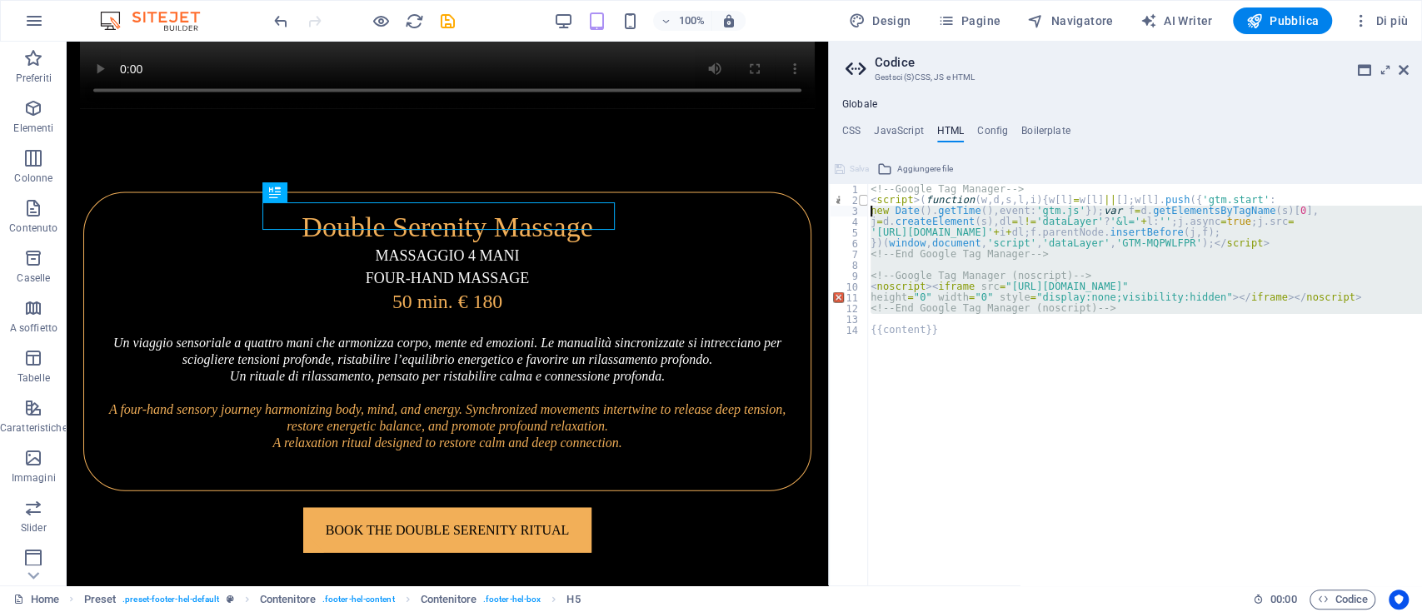
drag, startPoint x: 949, startPoint y: 324, endPoint x: 860, endPoint y: 196, distance: 156.2
click at [860, 195] on div "<!-- Google Tag Manager --> 1 2 3 4 5 6 7 8 9 10 11 12 13 14 <!-- Google Tag Ma…" at bounding box center [1125, 384] width 593 height 401
click at [1094, 310] on div "<!-- Google Tag Manager --> < script > ( function ( w , d , s , l , i ) { w [ l…" at bounding box center [1144, 384] width 555 height 401
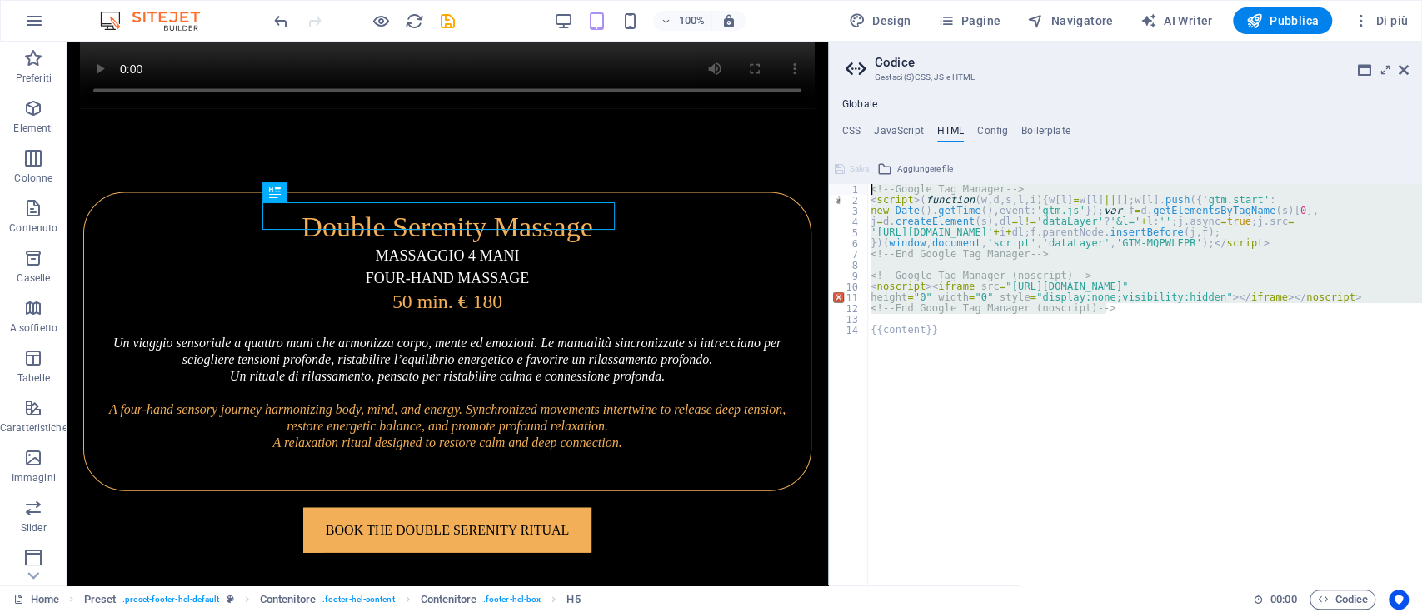
drag, startPoint x: 1026, startPoint y: 299, endPoint x: 869, endPoint y: 166, distance: 206.3
click at [869, 166] on div "<!-- End Google Tag Manager (noscript) --> 1 2 3 4 5 6 7 8 9 10 11 12 13 14 <!-…" at bounding box center [1125, 371] width 593 height 430
paste textarea "End Google Tag Manager -->"
type textarea "<!-- End Google Tag Manager -->"
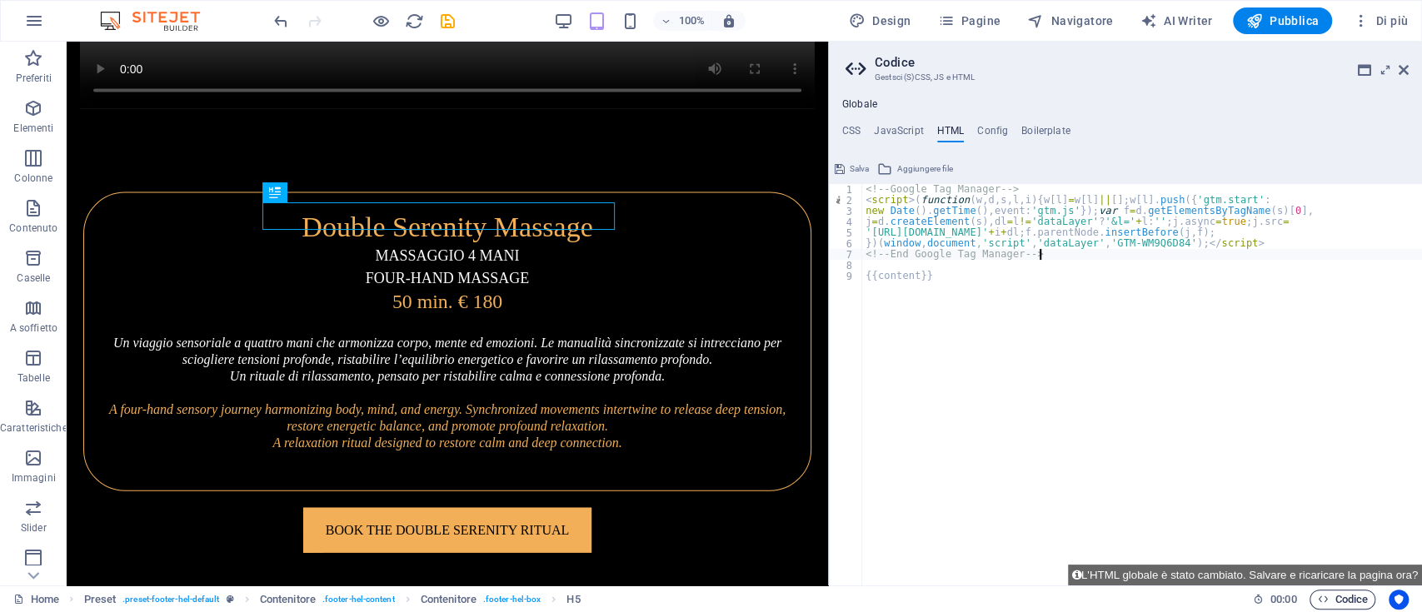
click at [1346, 593] on span "Codice" at bounding box center [1342, 600] width 51 height 20
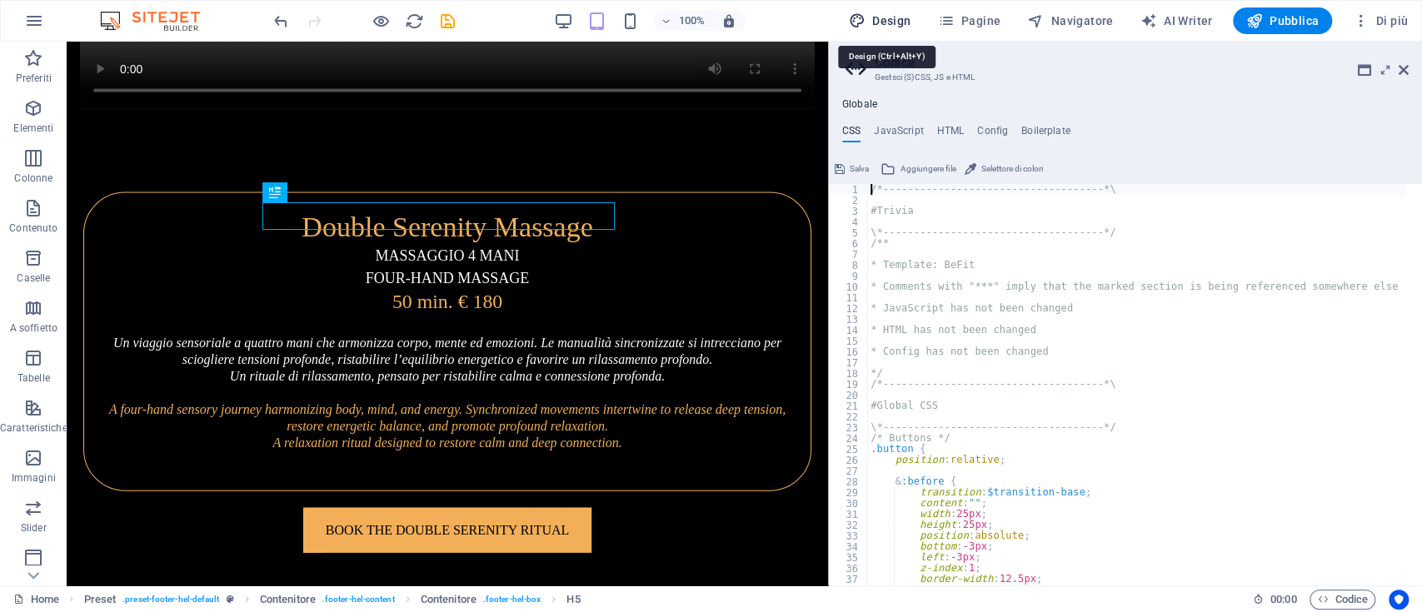
click at [900, 23] on span "Design" at bounding box center [880, 20] width 62 height 17
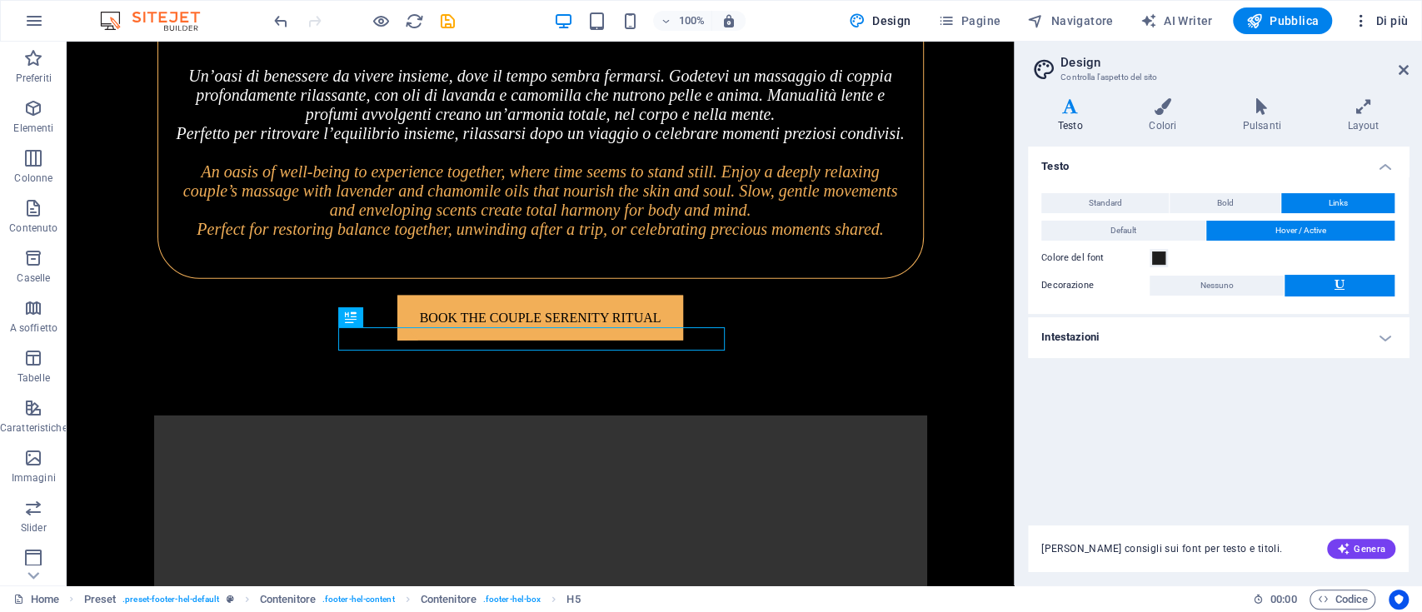
click at [1391, 13] on span "Di più" at bounding box center [1380, 20] width 56 height 17
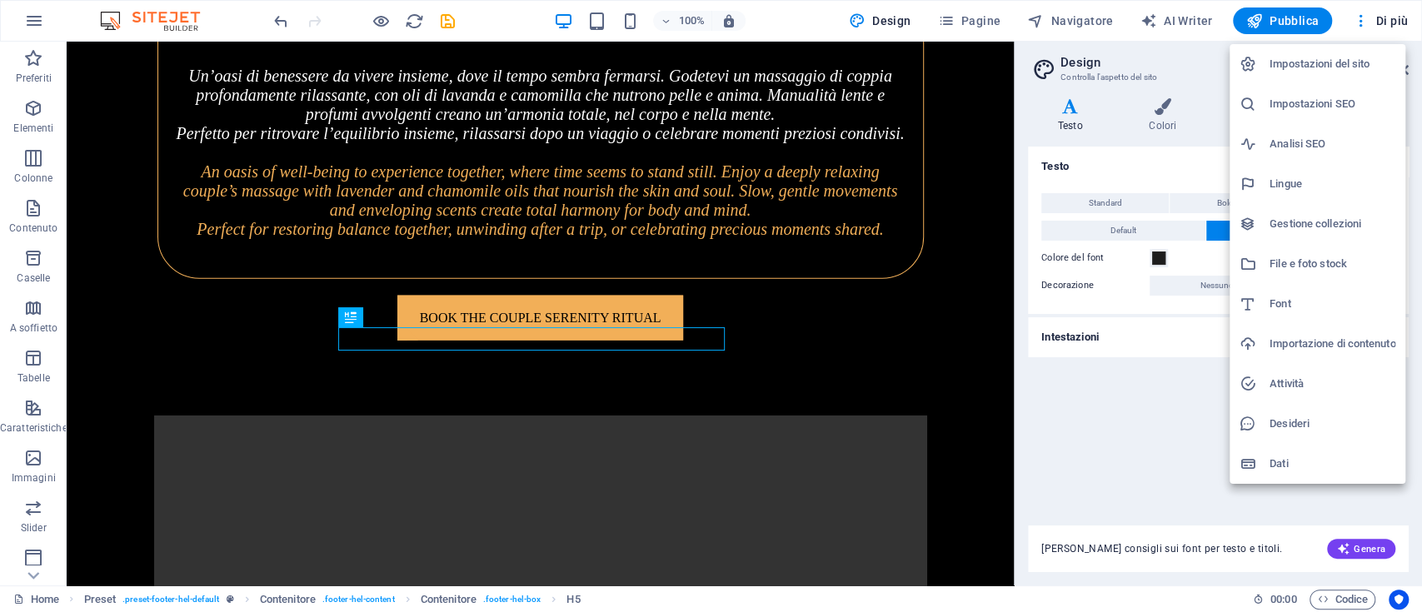
scroll to position [7465, 0]
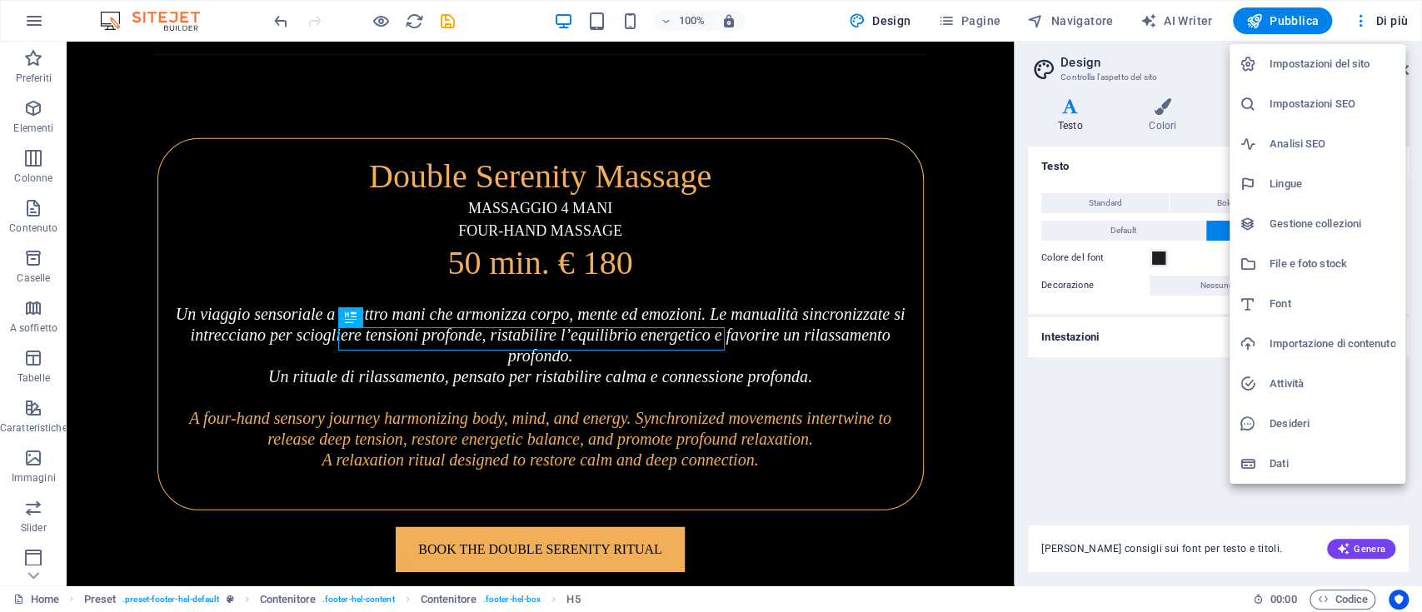
click at [1291, 57] on h6 "Impostazioni del sito" at bounding box center [1332, 64] width 126 height 20
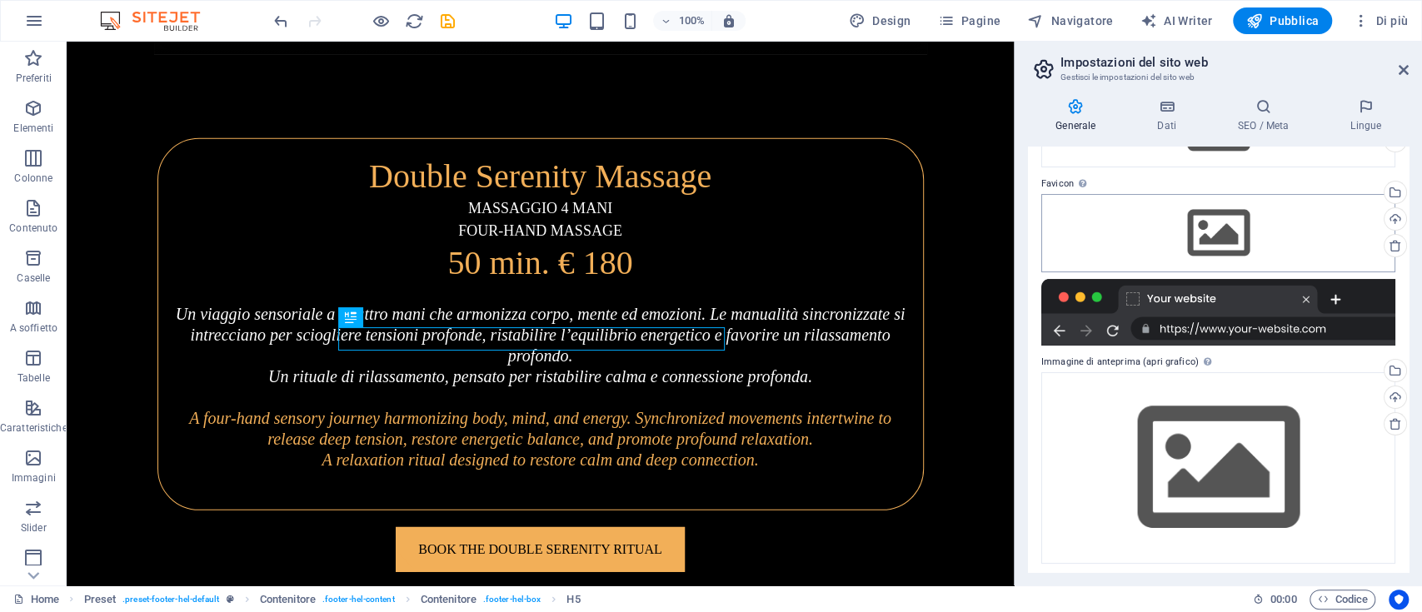
scroll to position [142, 0]
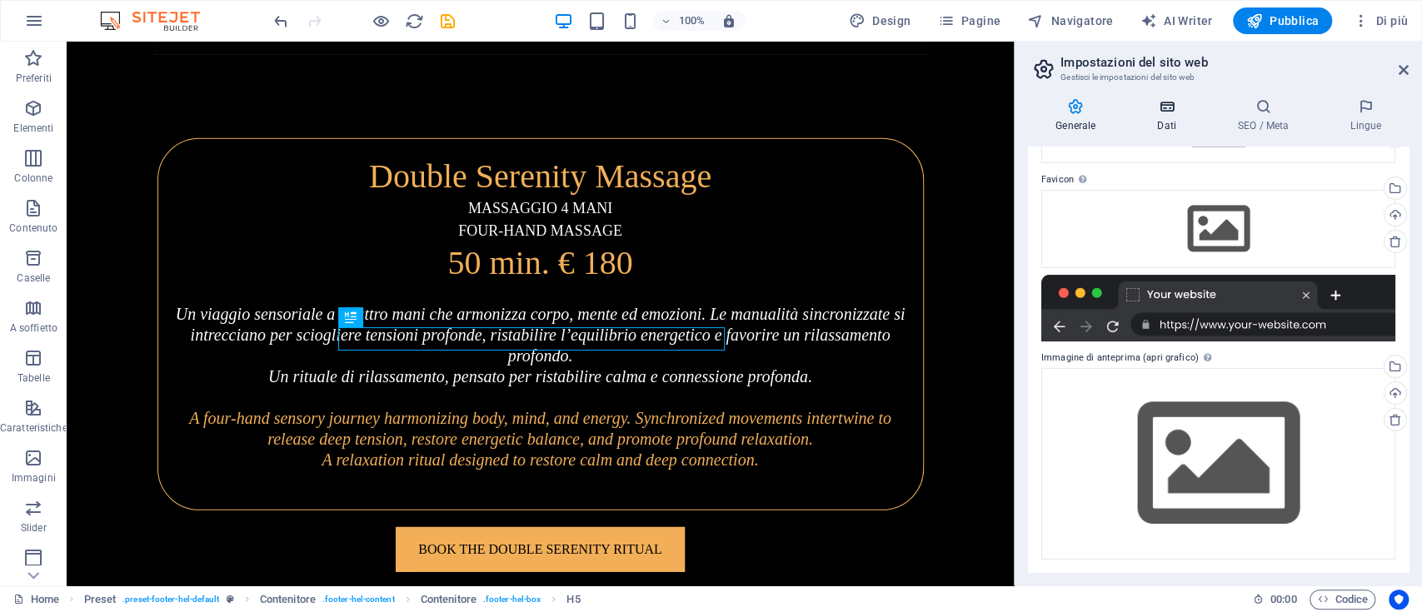
click at [1159, 105] on icon at bounding box center [1166, 106] width 74 height 17
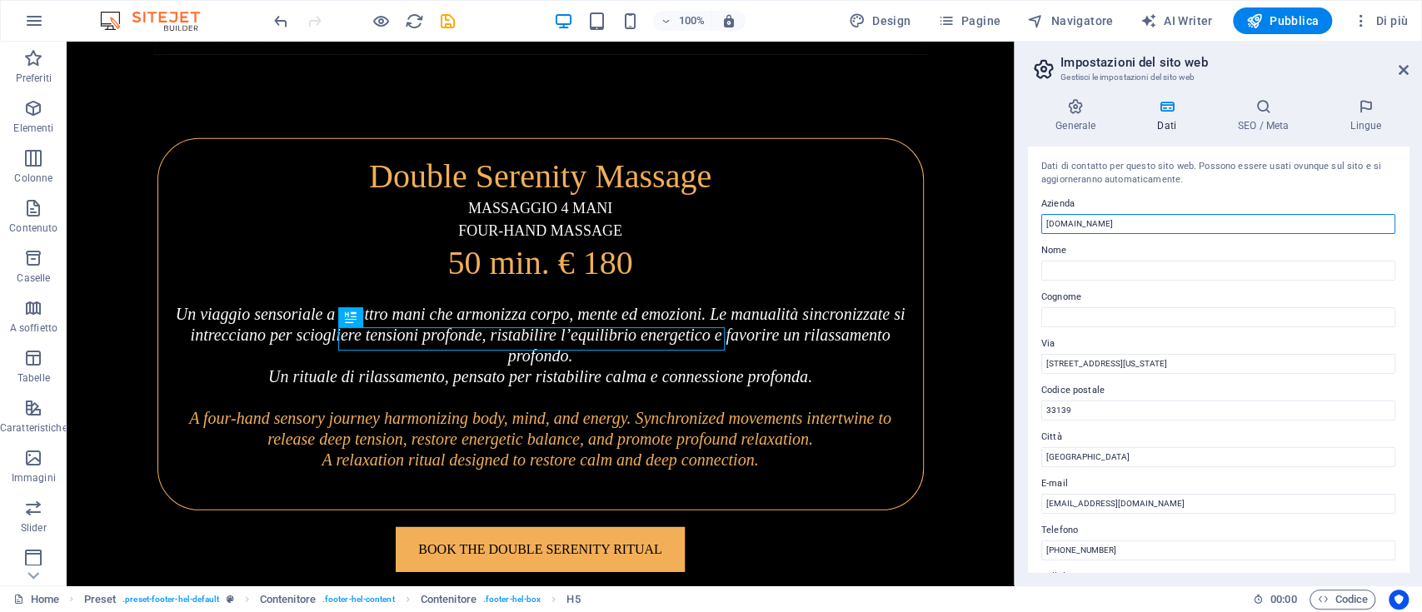
drag, startPoint x: 1151, startPoint y: 222, endPoint x: 945, endPoint y: 179, distance: 210.1
click at [1031, 217] on div "Dati di contatto per questo sito web. Possono essere usati ovunque sul sito e s…" at bounding box center [1218, 360] width 381 height 426
type input "[PERSON_NAME]"
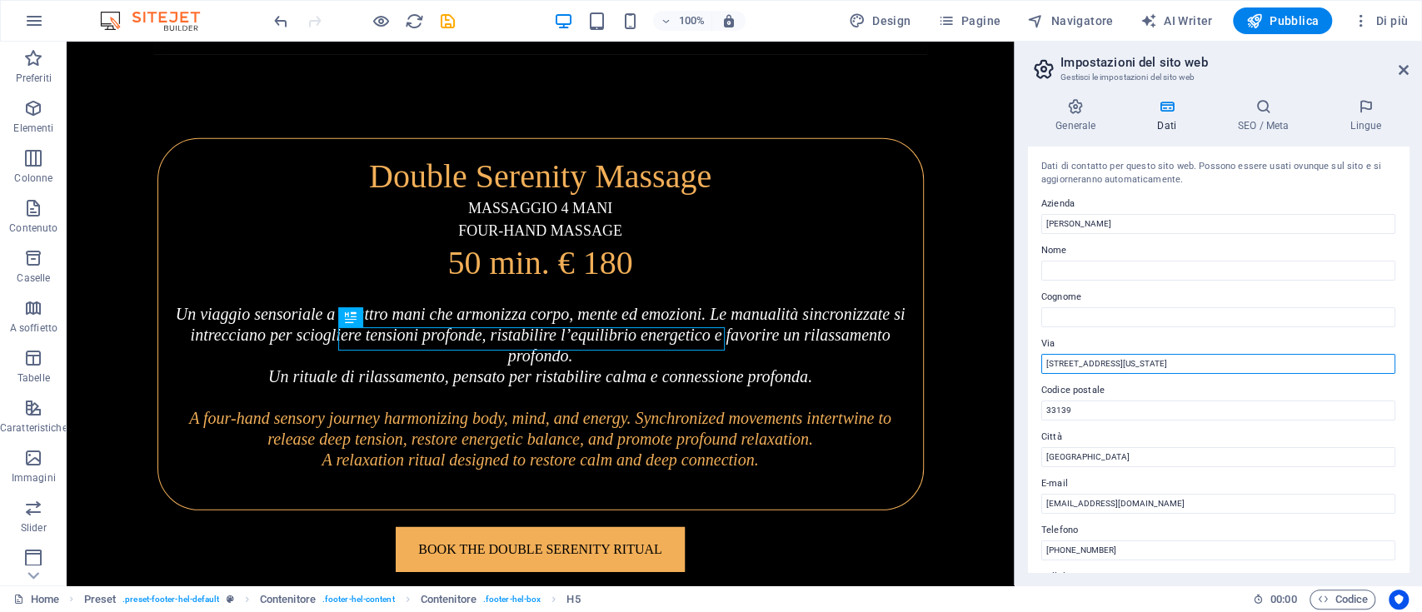
drag, startPoint x: 1164, startPoint y: 363, endPoint x: 1032, endPoint y: 377, distance: 132.4
click at [1032, 377] on div "Dati di contatto per questo sito web. Possono essere usati ovunque sul sito e s…" at bounding box center [1218, 360] width 381 height 426
type input "[STREET_ADDRESS]"
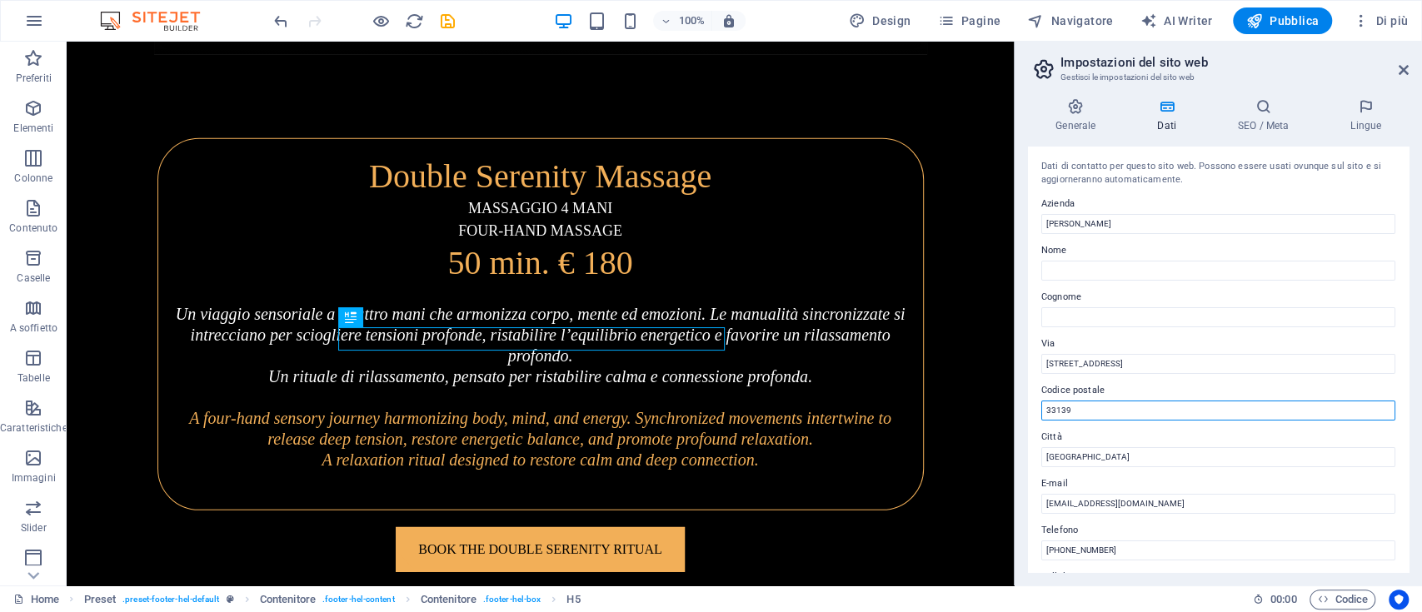
click at [1104, 416] on input "33139" at bounding box center [1218, 411] width 354 height 20
click at [1103, 416] on input "33139" at bounding box center [1218, 411] width 354 height 20
type input "00187"
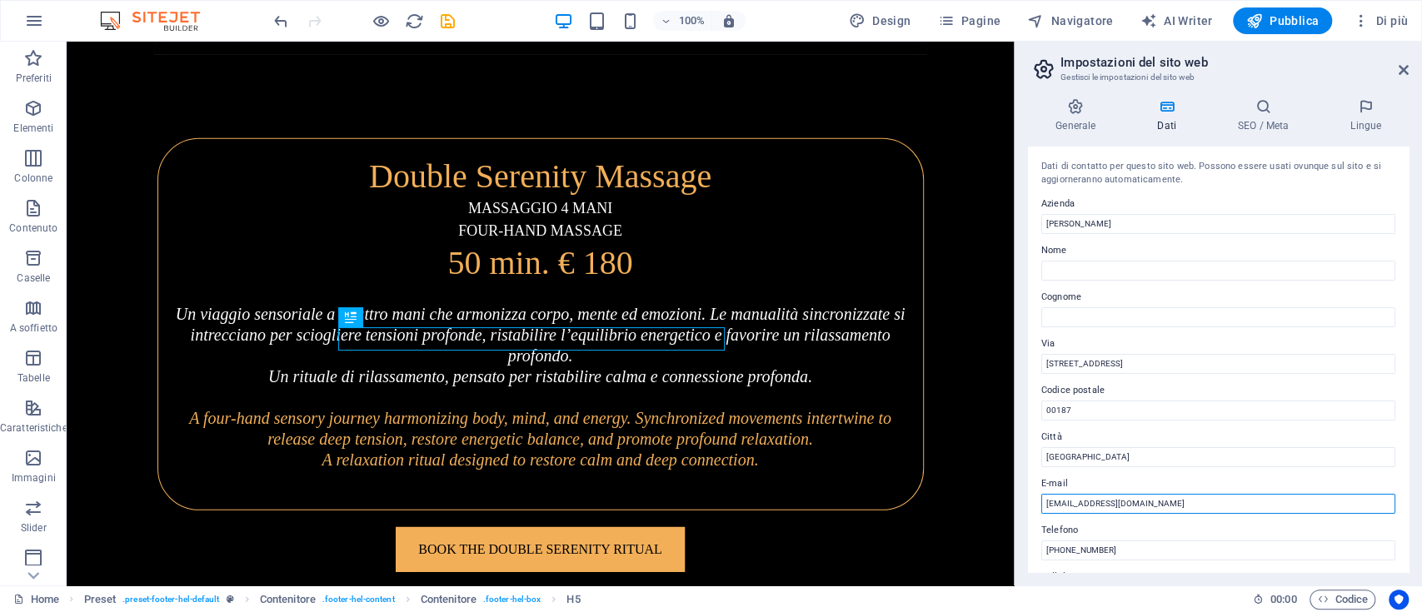
click at [1146, 501] on input "[EMAIL_ADDRESS][DOMAIN_NAME]" at bounding box center [1218, 504] width 354 height 20
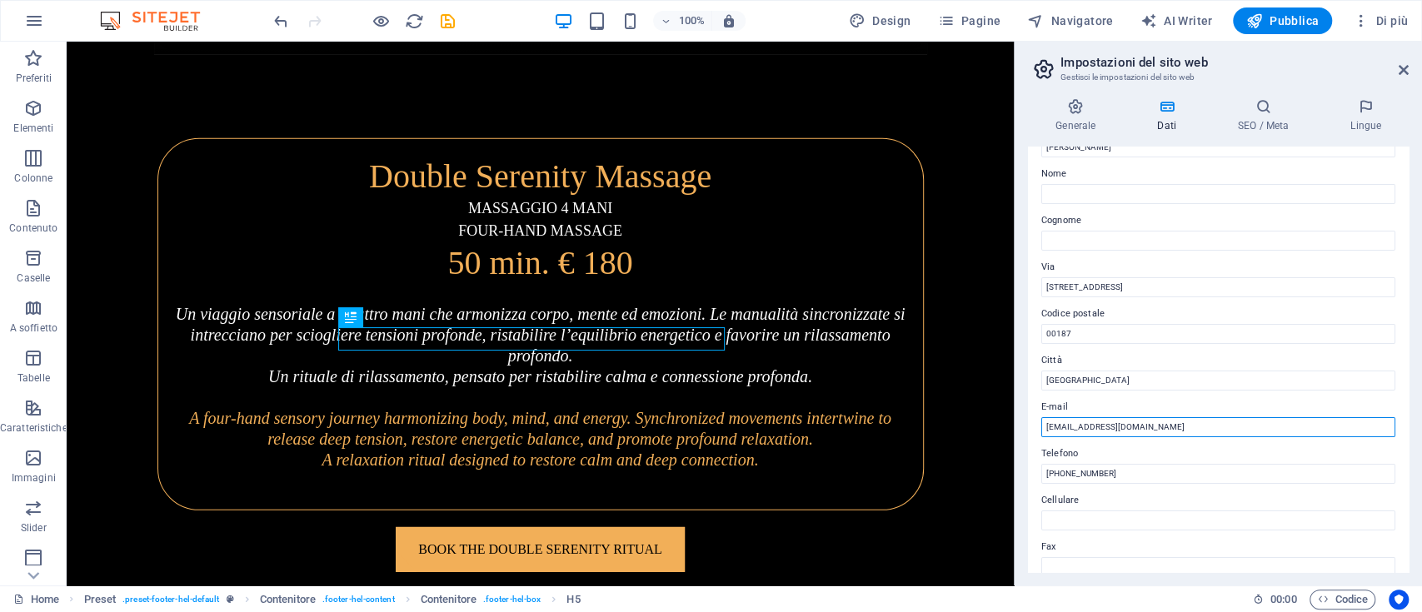
scroll to position [0, 0]
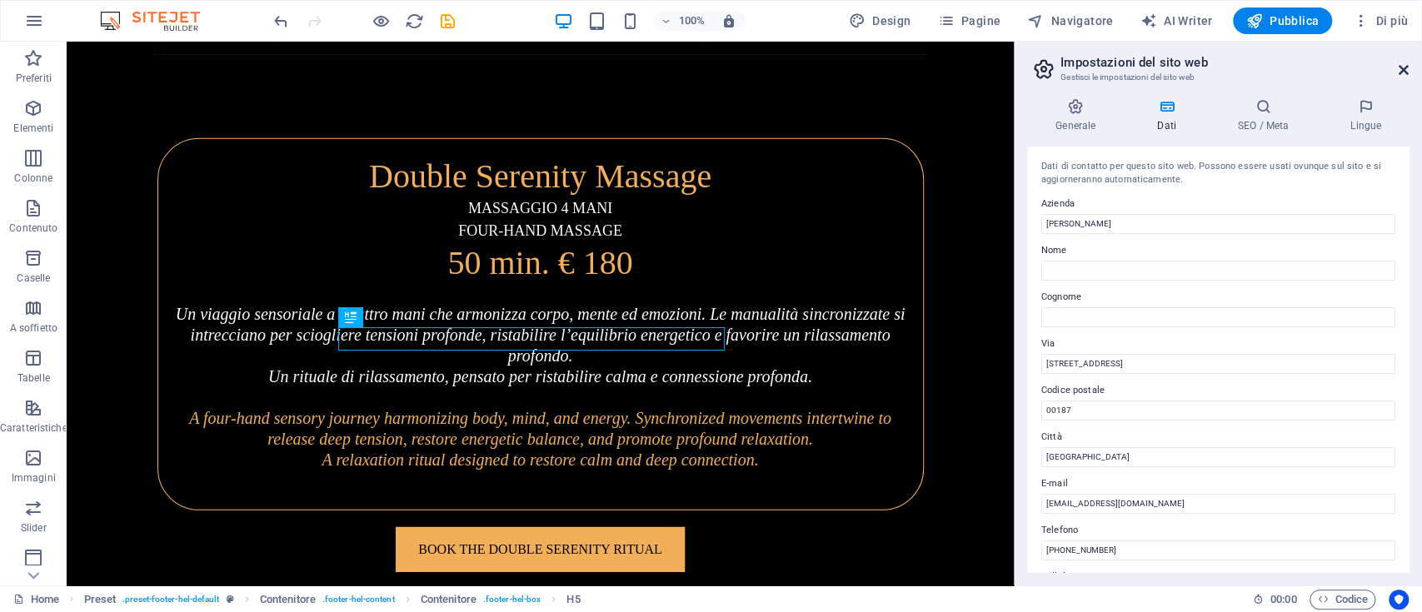
click at [1406, 70] on icon at bounding box center [1404, 69] width 10 height 13
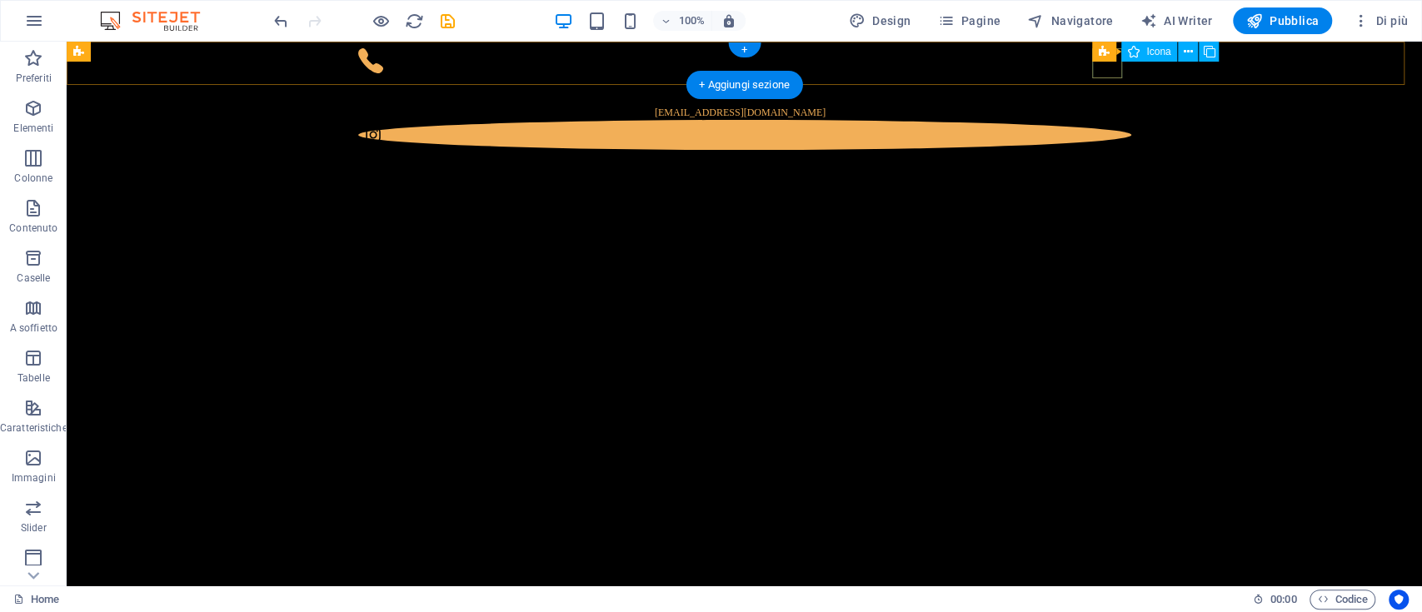
click at [1106, 120] on figure at bounding box center [744, 135] width 773 height 30
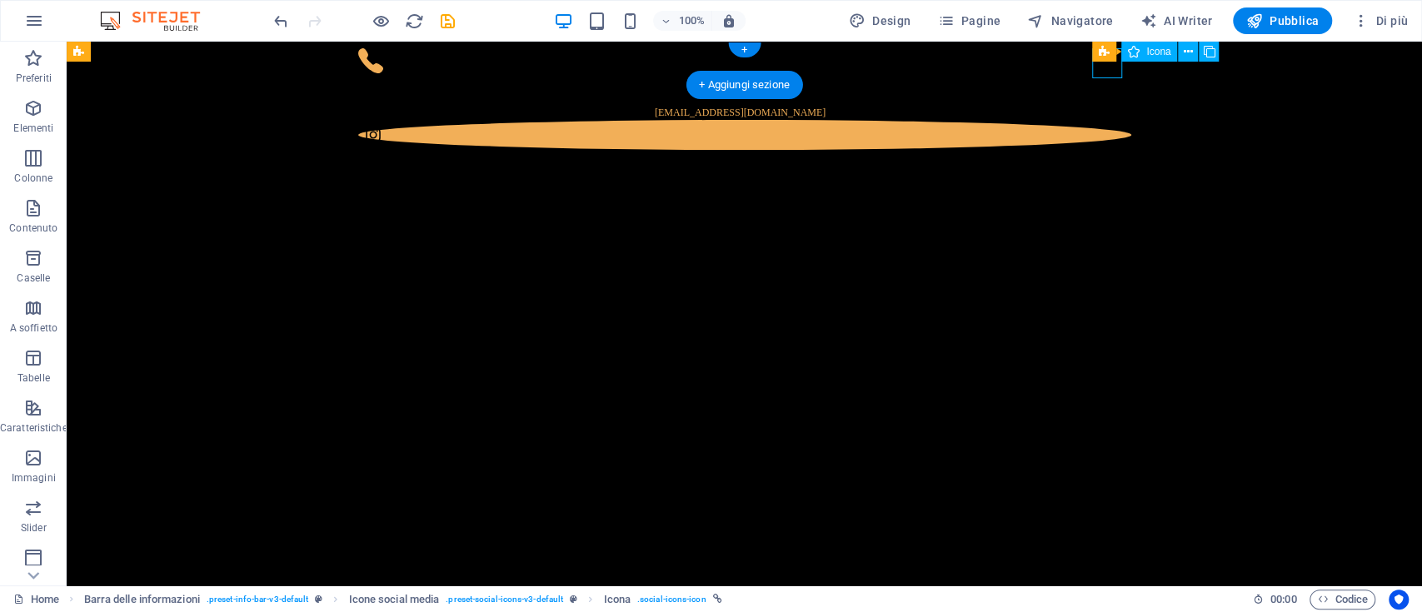
click at [1106, 120] on figure at bounding box center [744, 135] width 773 height 30
select select "xMidYMid"
select select "px"
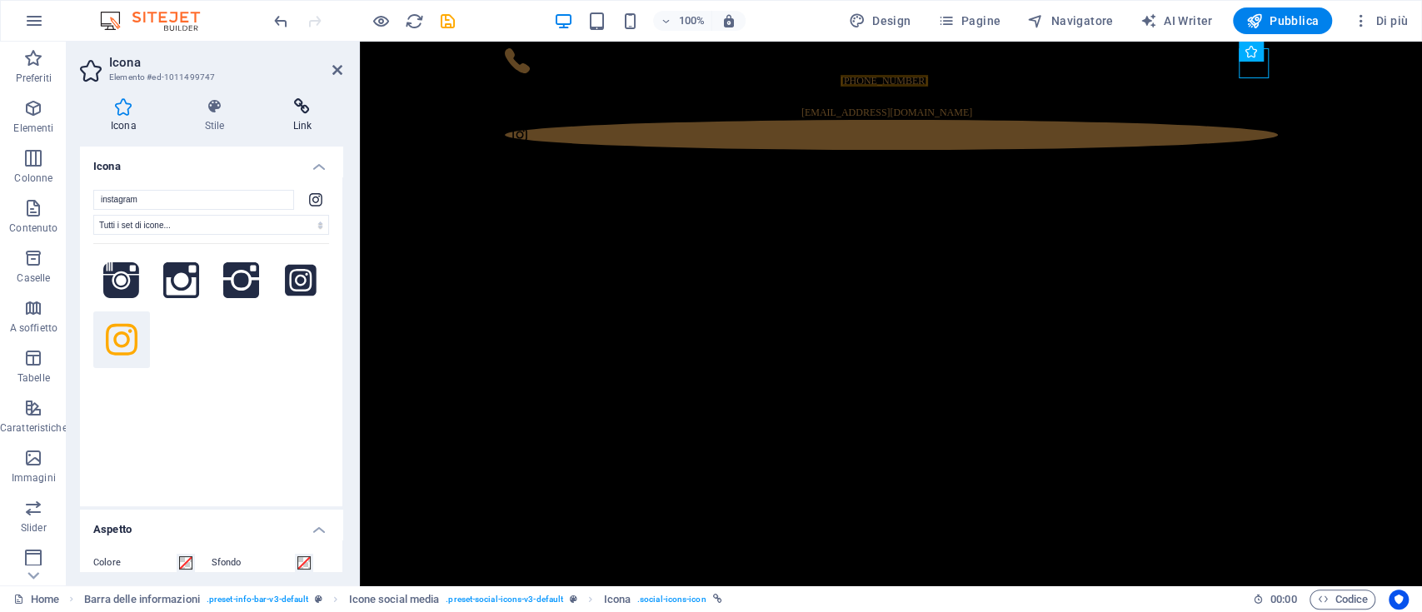
click at [300, 108] on icon at bounding box center [302, 106] width 81 height 17
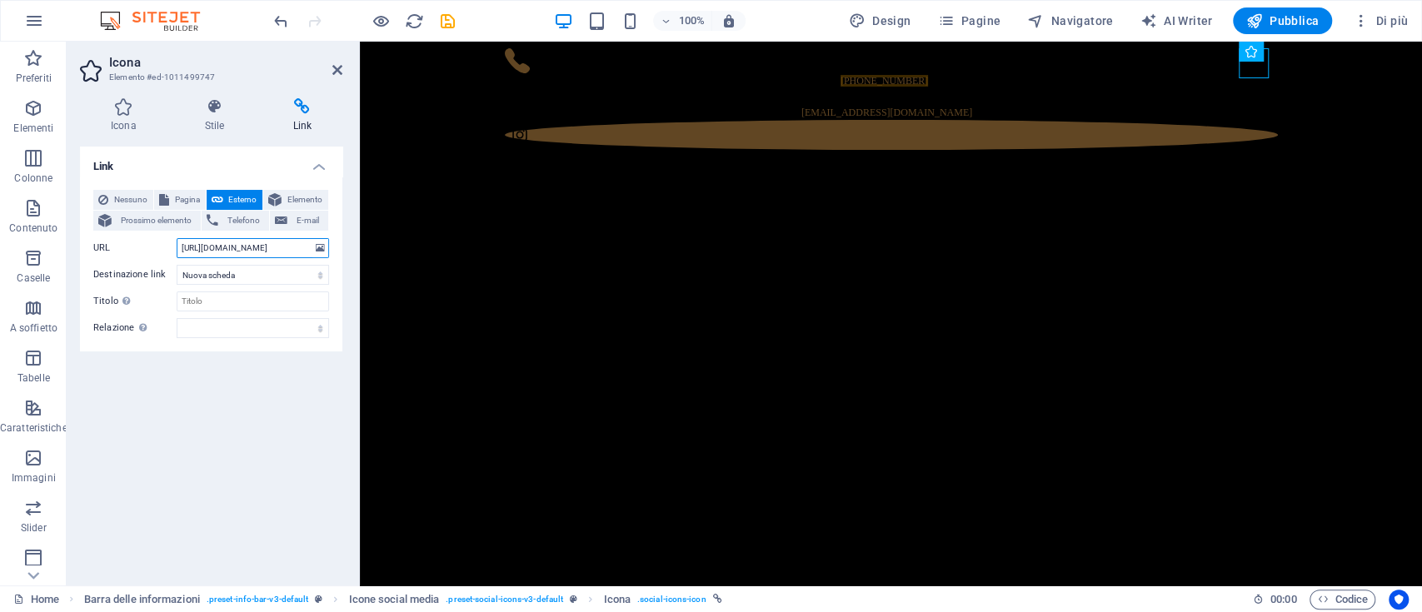
click at [280, 251] on input "[URL][DOMAIN_NAME]" at bounding box center [253, 248] width 152 height 20
paste input "donnacamillasavelli"
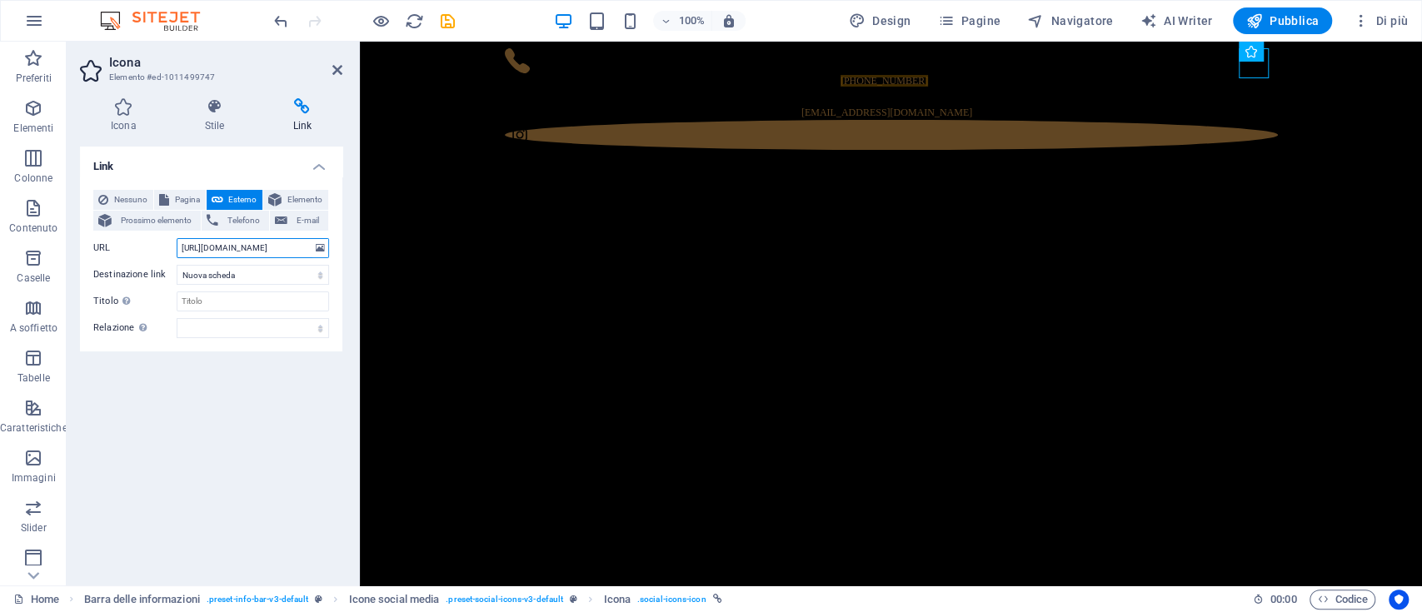
scroll to position [0, 57]
type input "[URL][DOMAIN_NAME]"
click at [232, 392] on div "Link Nessuno Pagina Esterno Elemento Prossimo elemento Telefono E-mail Pagina H…" at bounding box center [211, 360] width 262 height 426
